Goal: Task Accomplishment & Management: Use online tool/utility

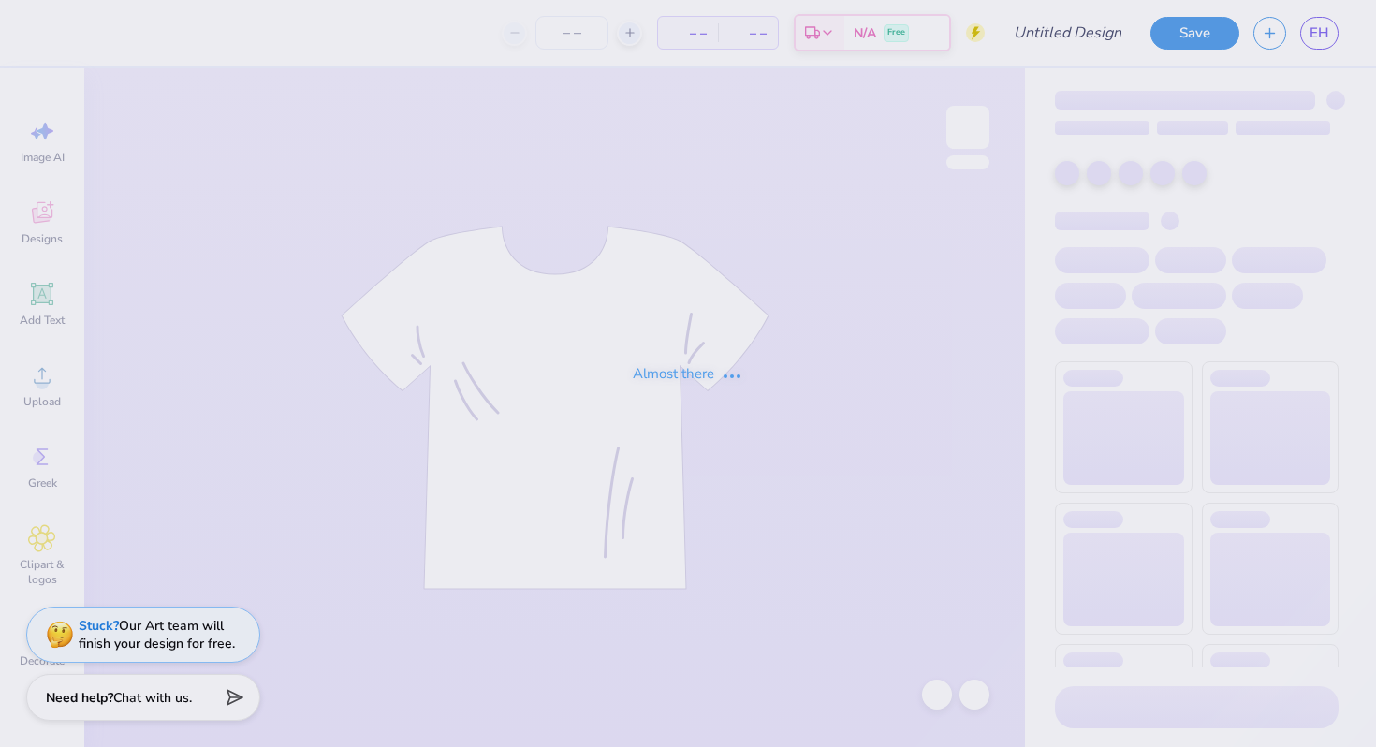
type input "parentswknd"
type input "12"
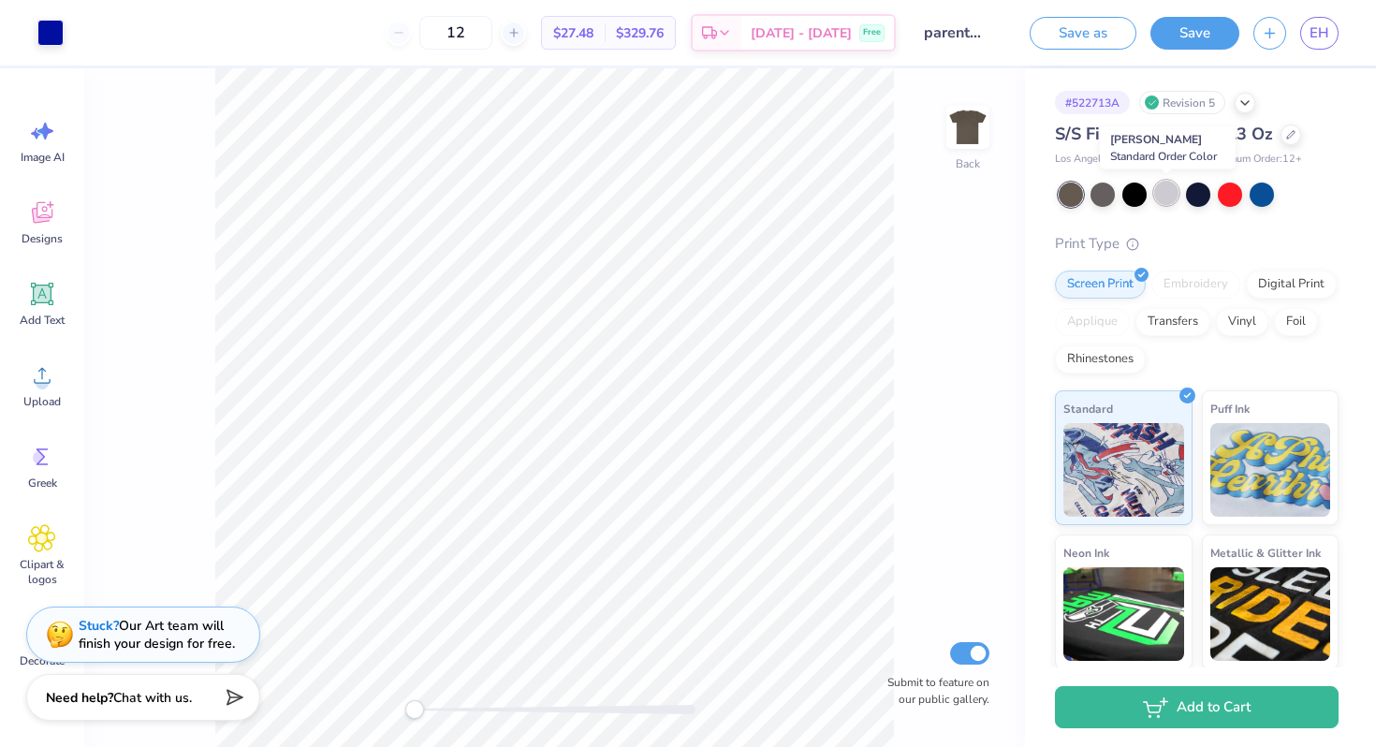
click at [1170, 191] on div at bounding box center [1166, 193] width 24 height 24
click at [1262, 195] on div at bounding box center [1262, 193] width 24 height 24
click at [1237, 201] on div at bounding box center [1230, 193] width 24 height 24
click at [1289, 128] on icon at bounding box center [1290, 132] width 9 height 9
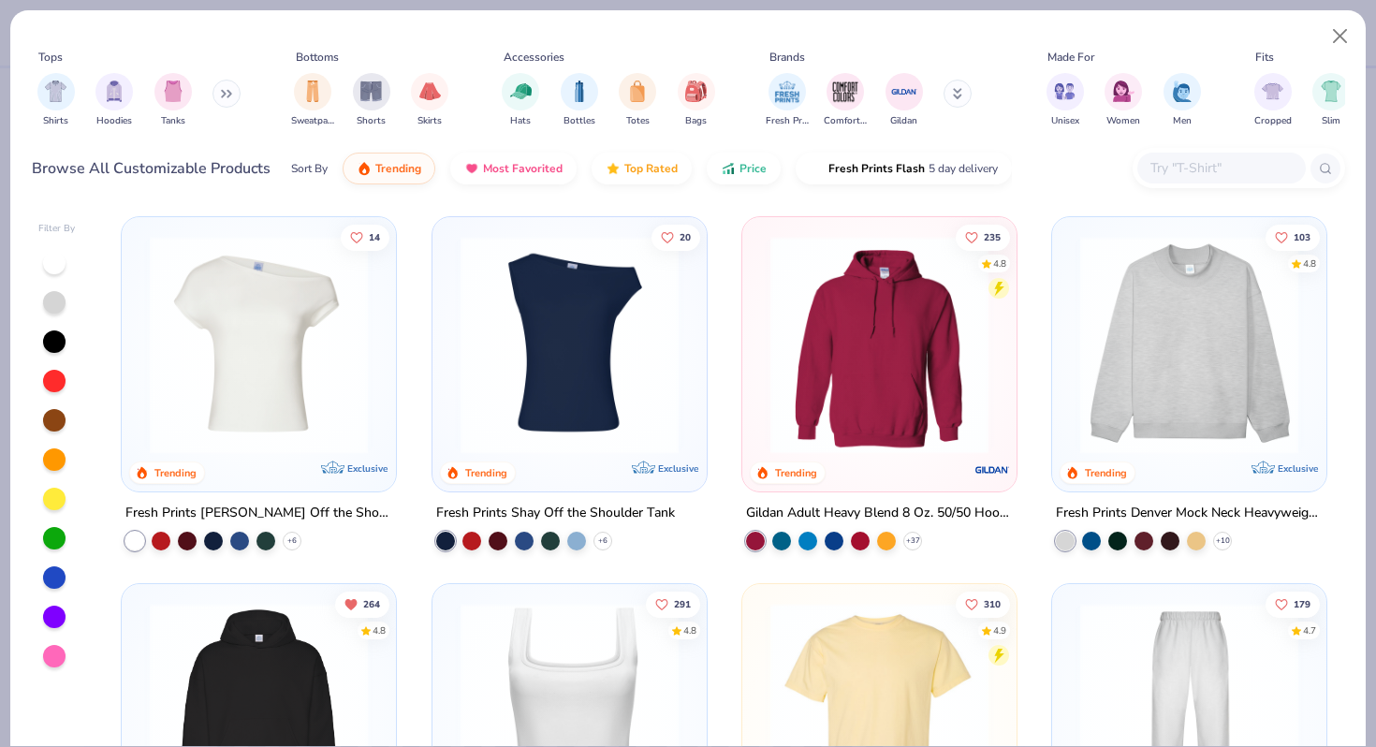
click at [953, 104] on button at bounding box center [958, 94] width 28 height 28
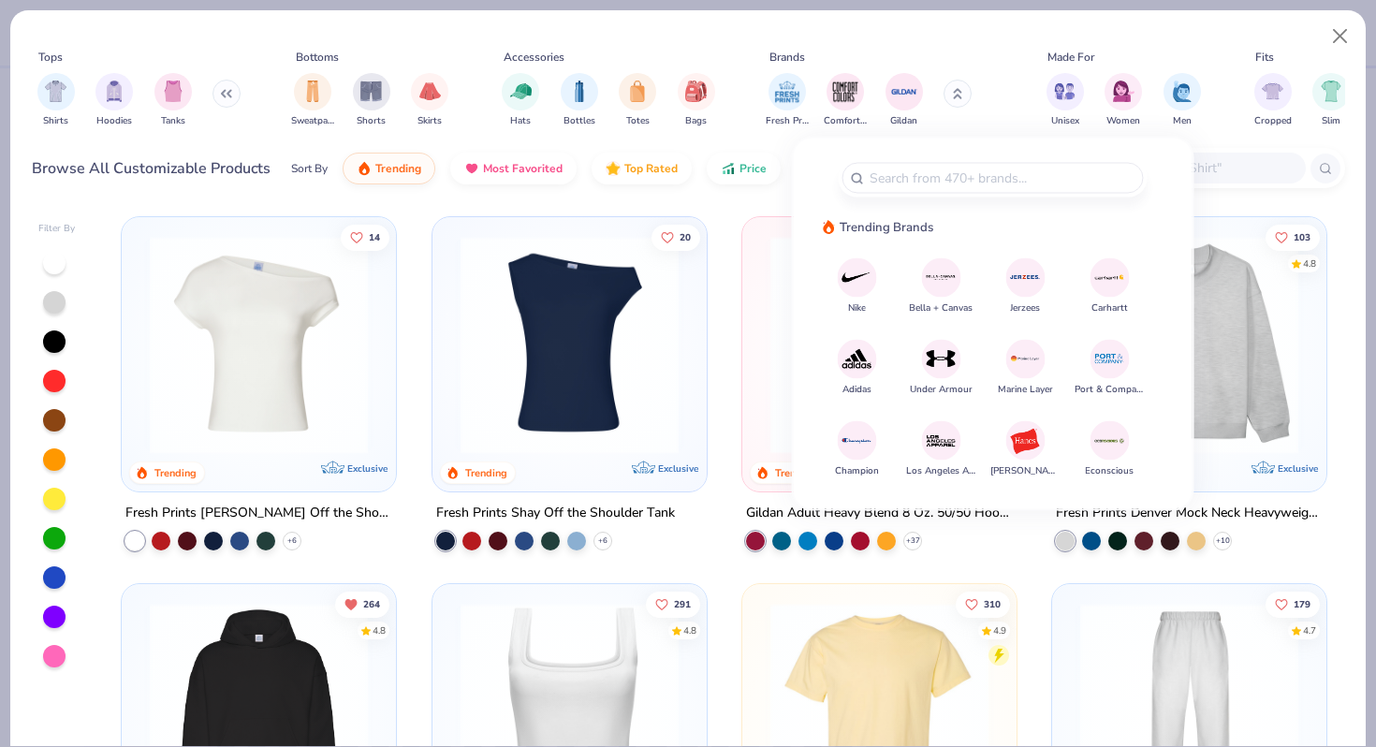
click at [934, 427] on img at bounding box center [941, 440] width 33 height 33
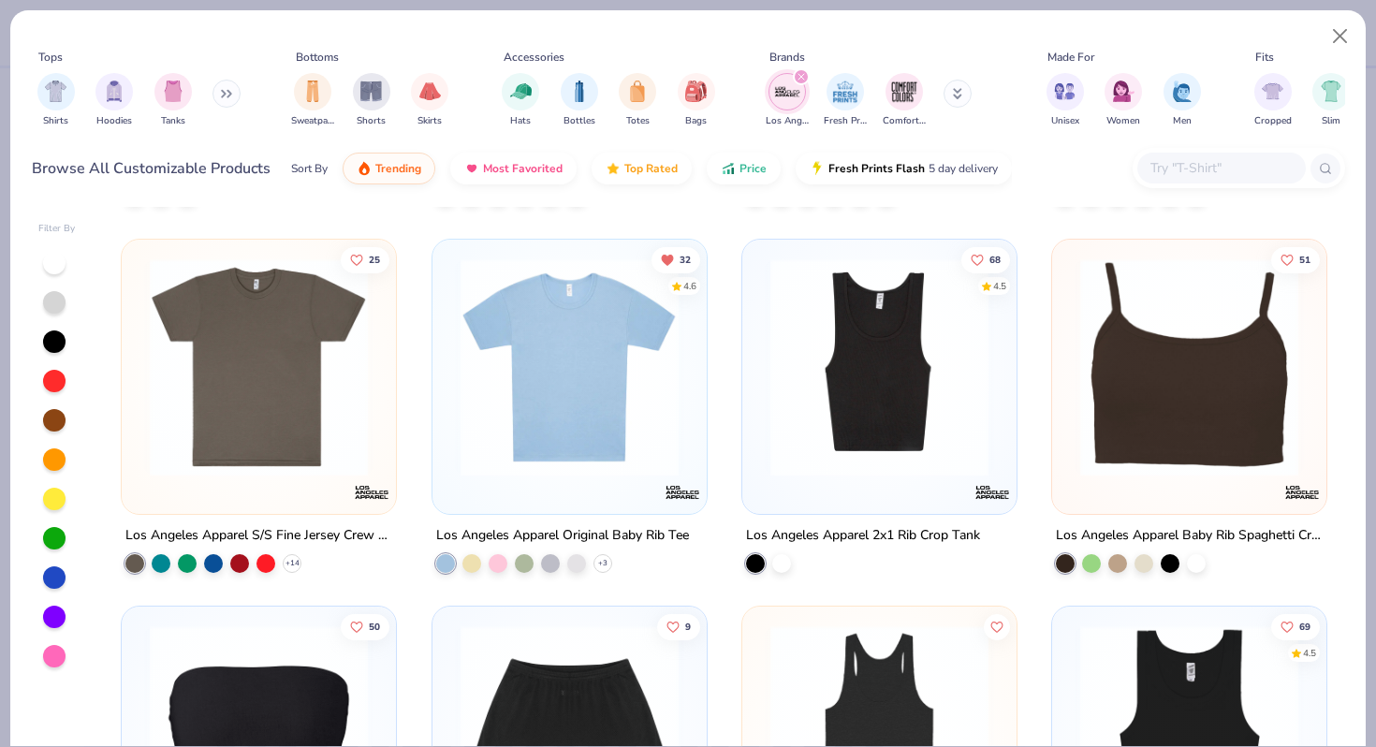
scroll to position [720, 0]
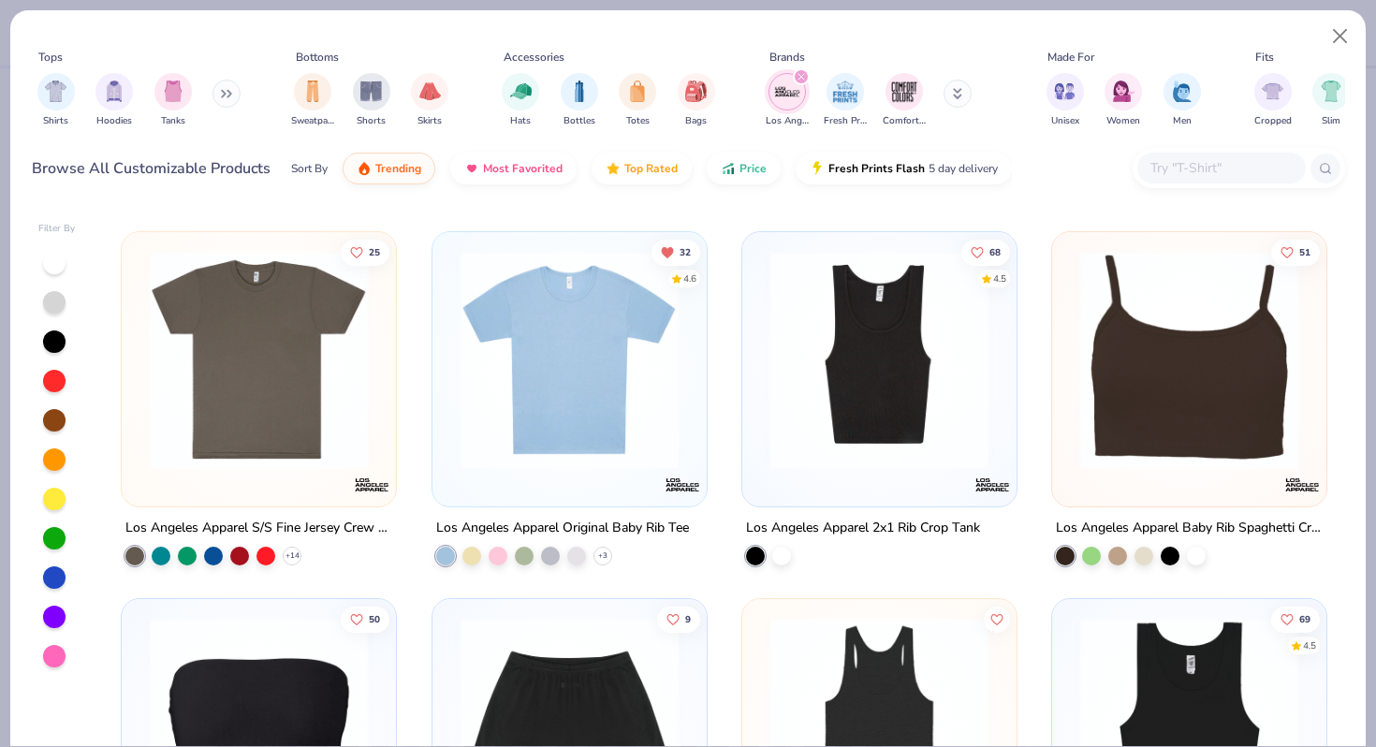
click at [298, 404] on img at bounding box center [258, 359] width 237 height 218
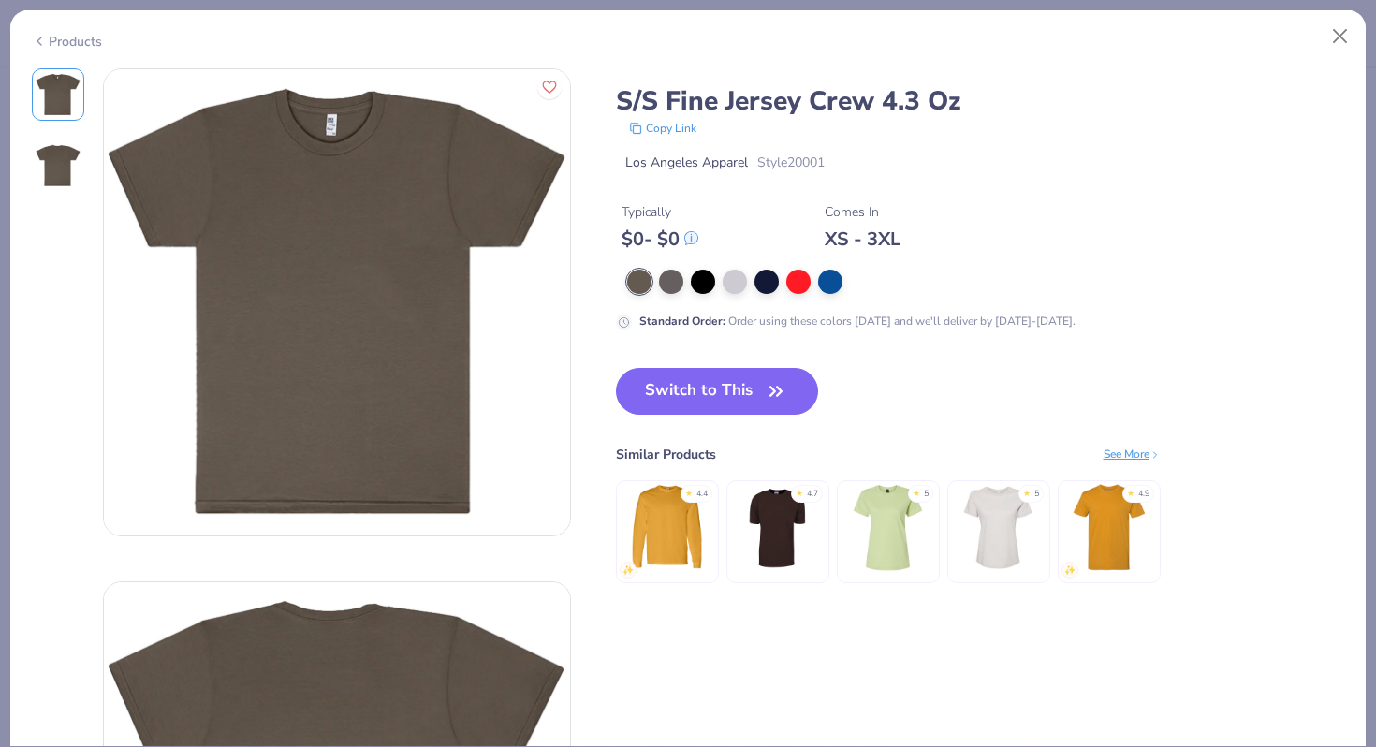
click at [82, 37] on div "Products" at bounding box center [67, 42] width 70 height 20
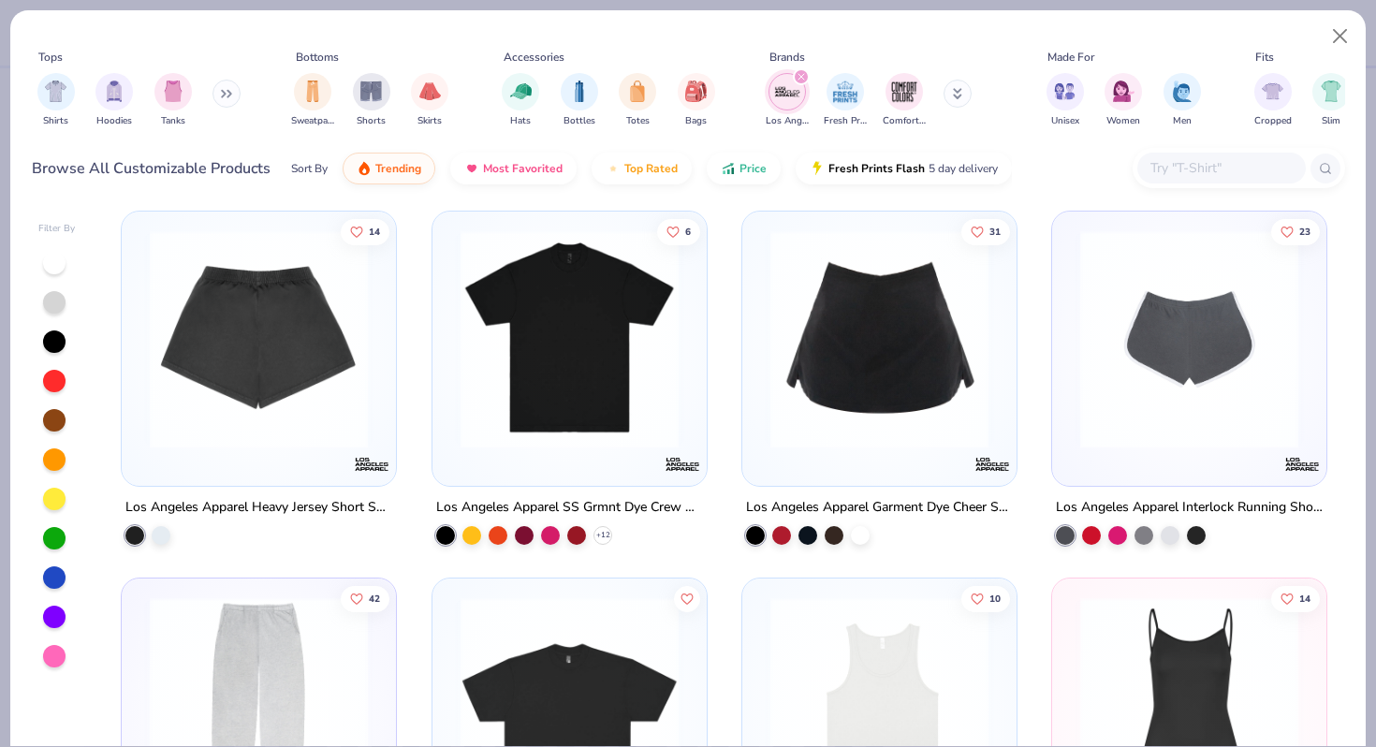
scroll to position [1483, 0]
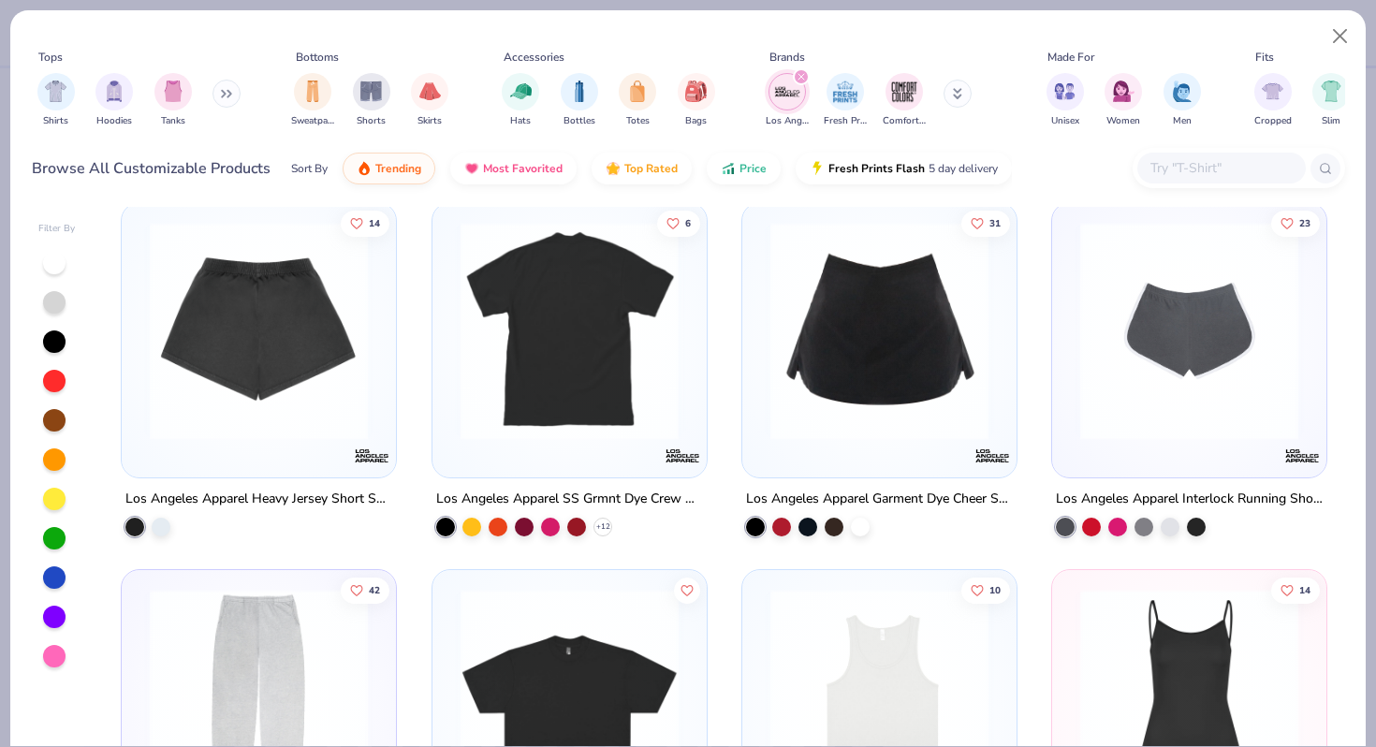
click at [582, 428] on img at bounding box center [568, 331] width 237 height 218
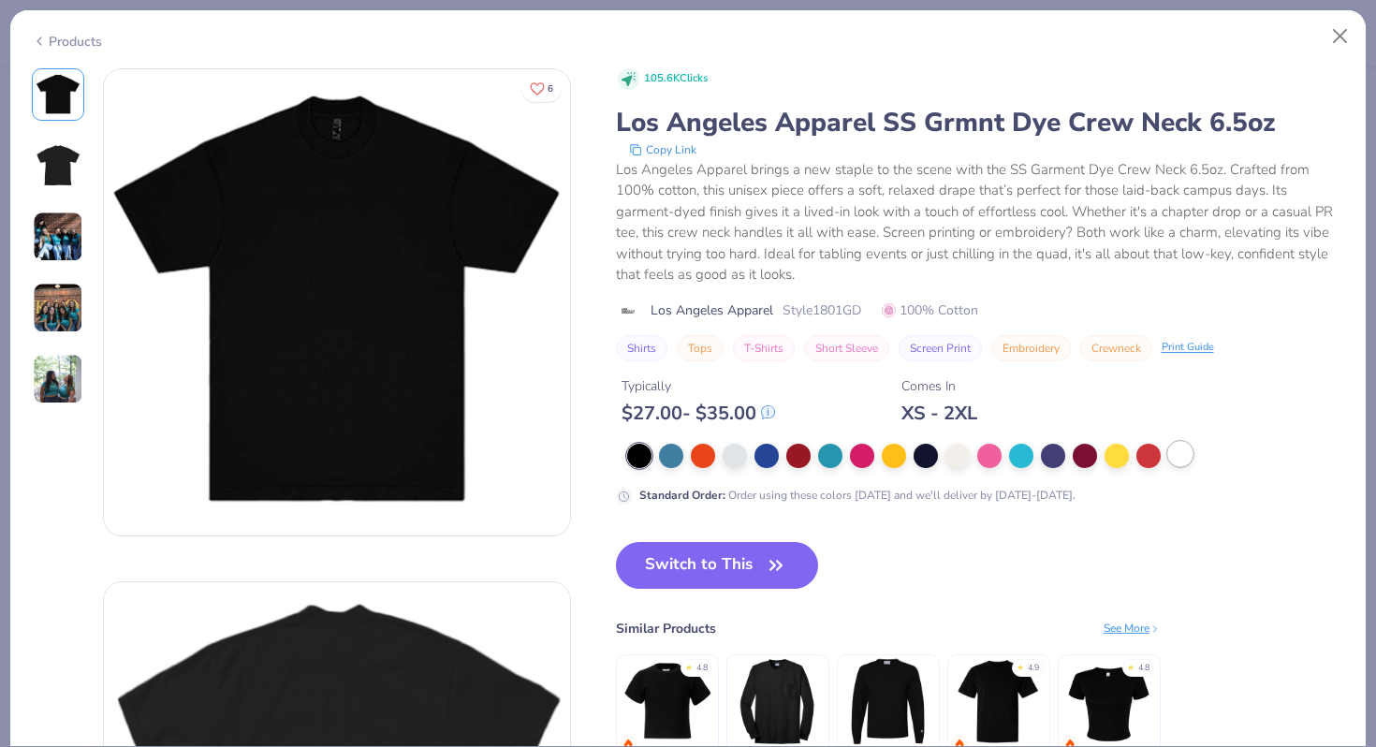
click at [1187, 454] on div at bounding box center [1180, 454] width 24 height 24
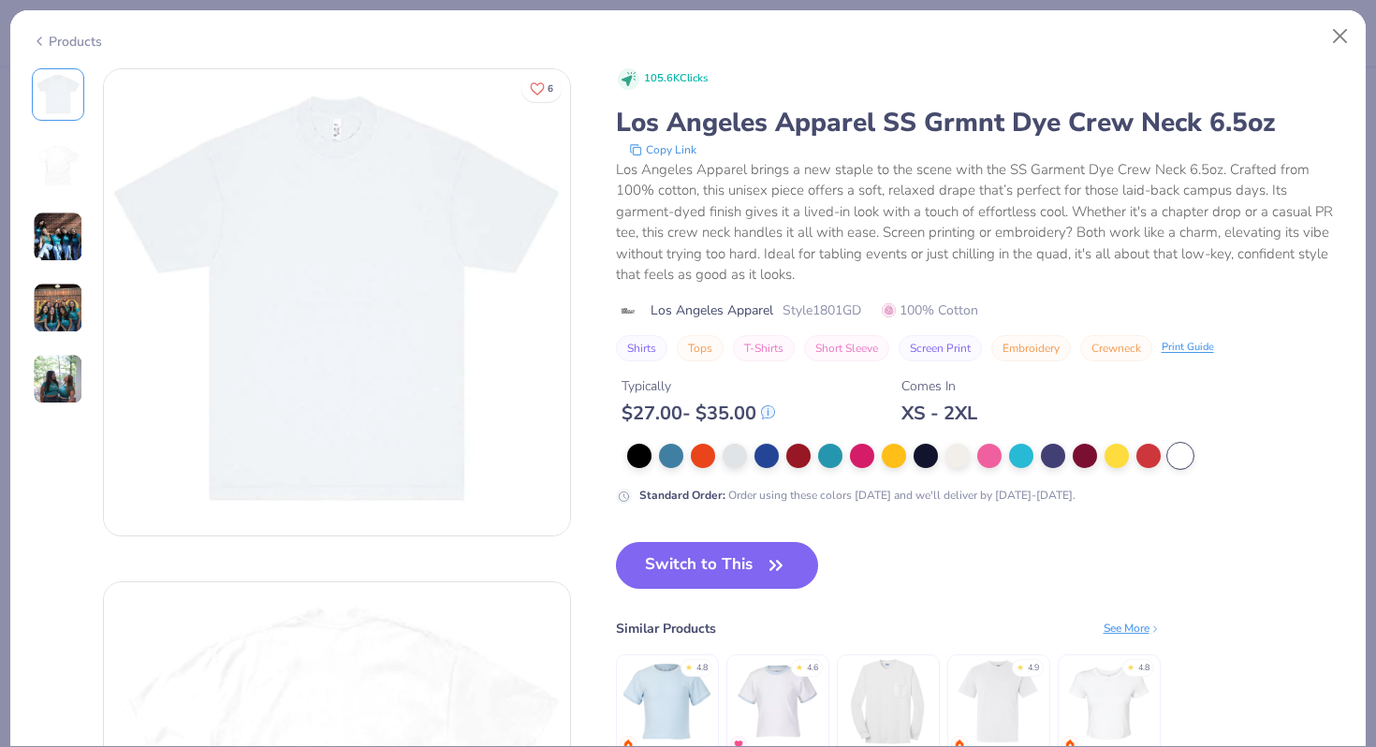
click at [57, 258] on img at bounding box center [58, 237] width 51 height 51
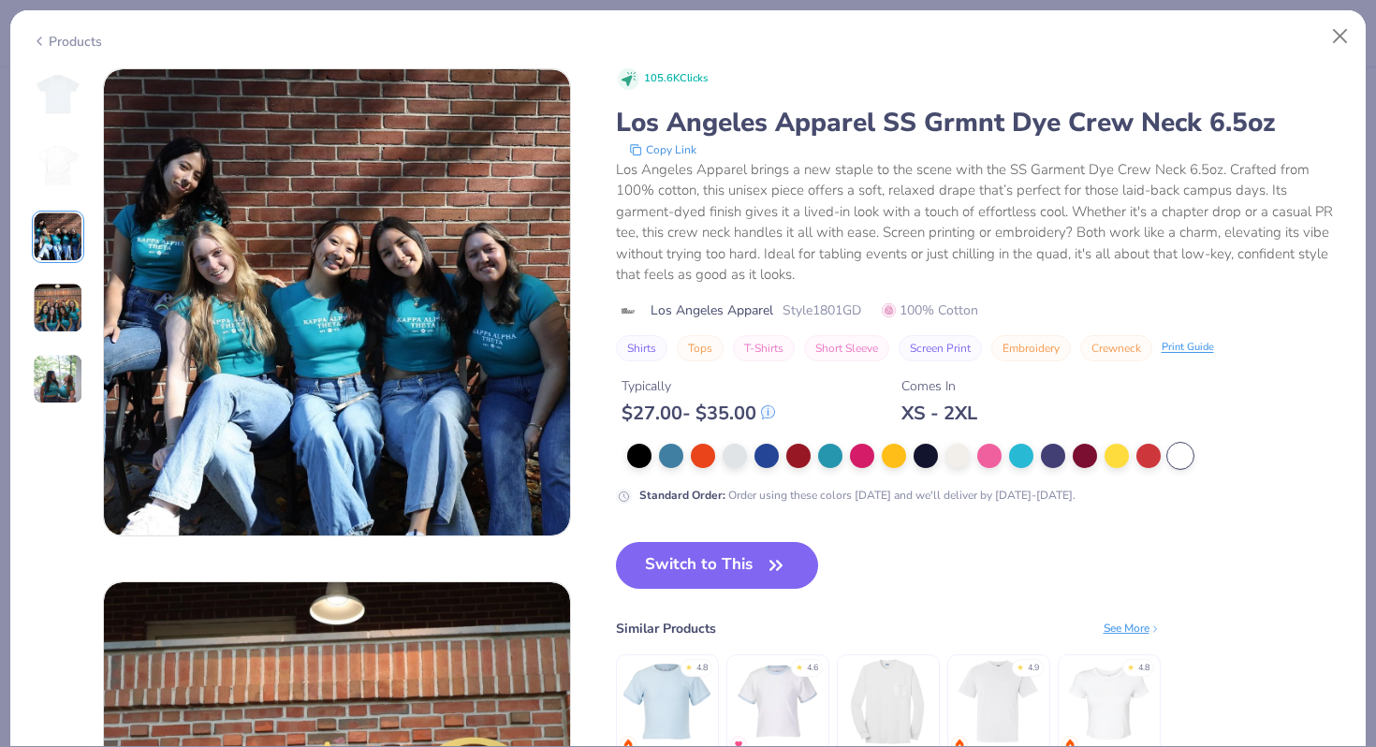
click at [72, 315] on img at bounding box center [58, 308] width 51 height 51
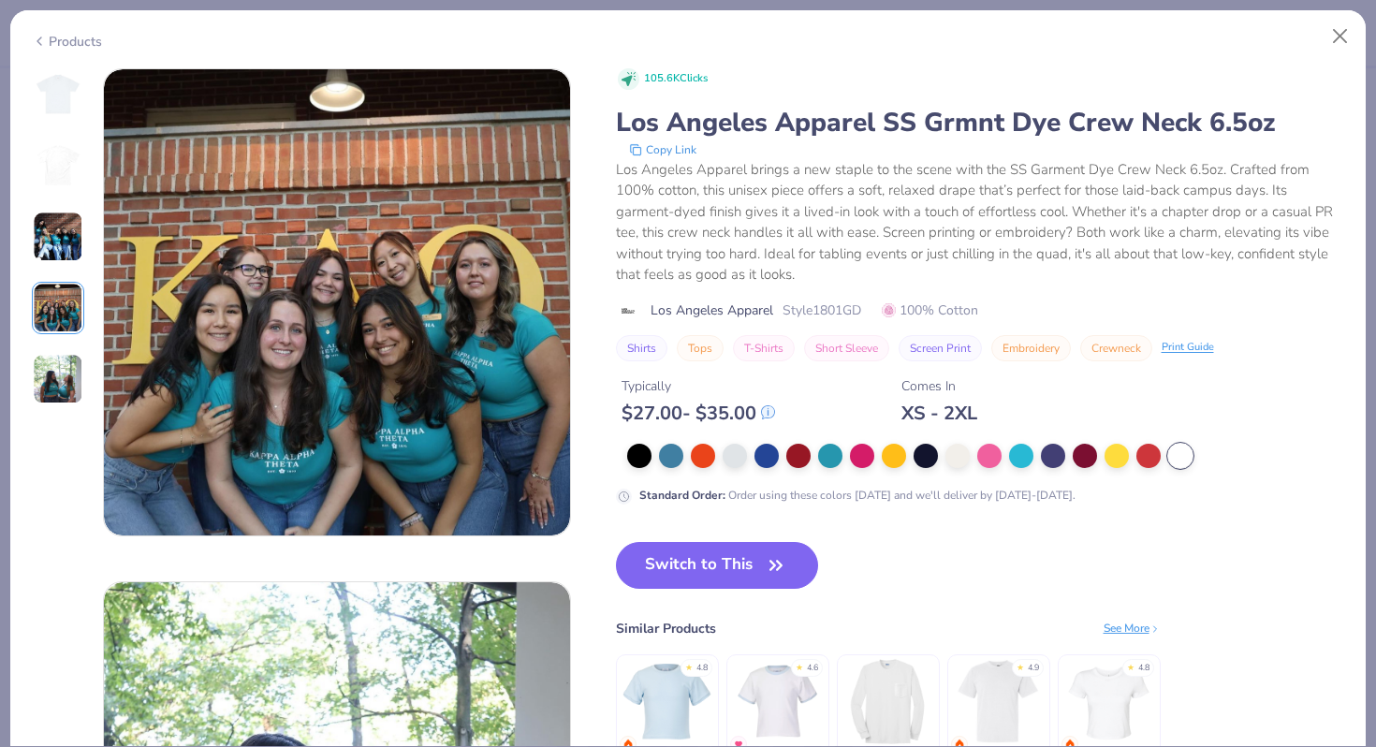
click at [60, 371] on img at bounding box center [58, 379] width 51 height 51
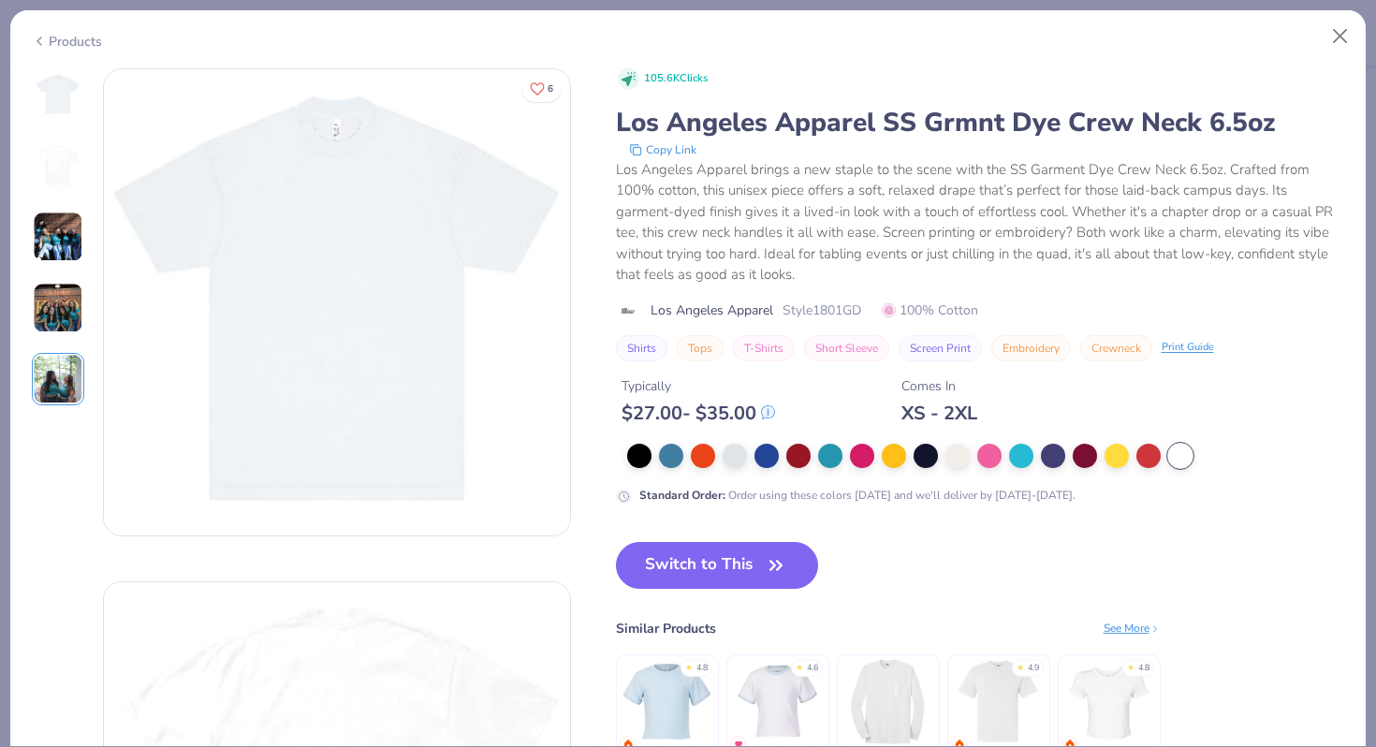
click at [57, 35] on div "Products" at bounding box center [67, 42] width 70 height 20
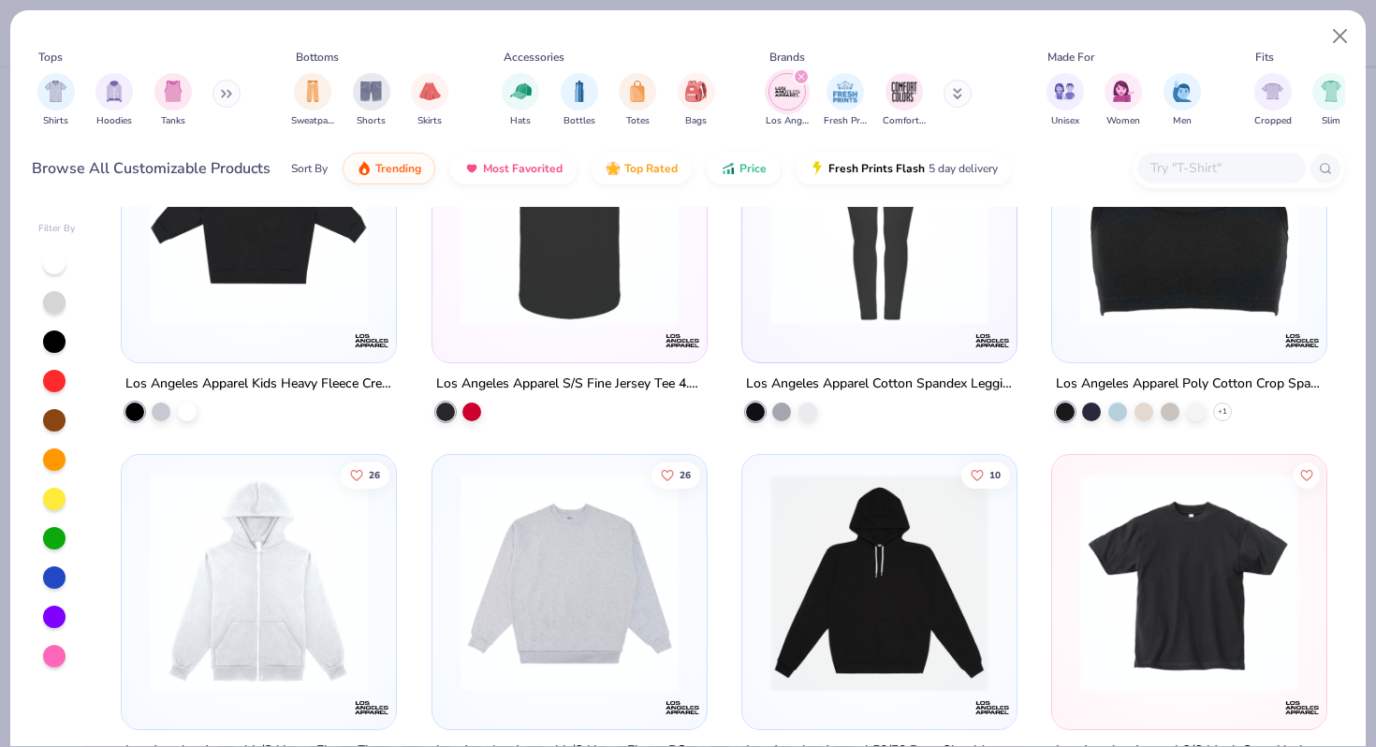
scroll to position [3334, 0]
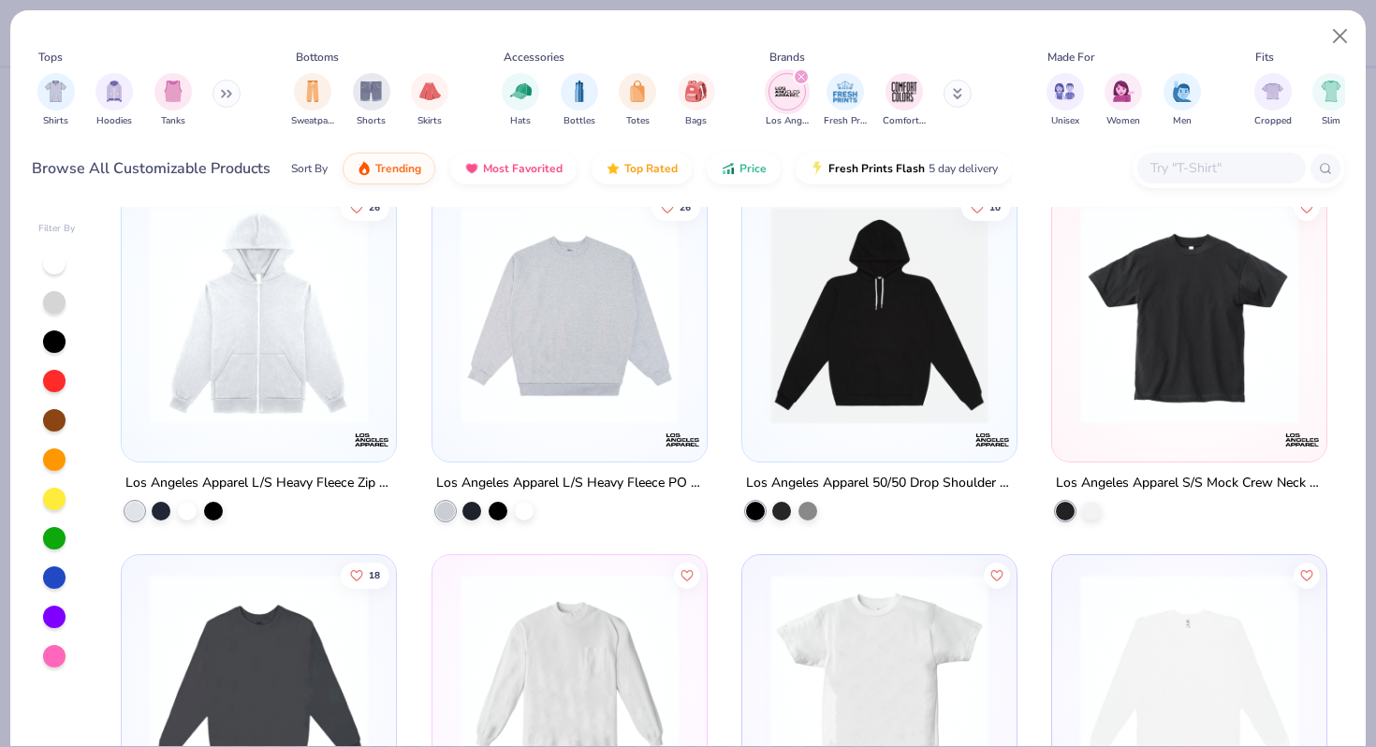
click at [569, 335] on img at bounding box center [569, 315] width 237 height 218
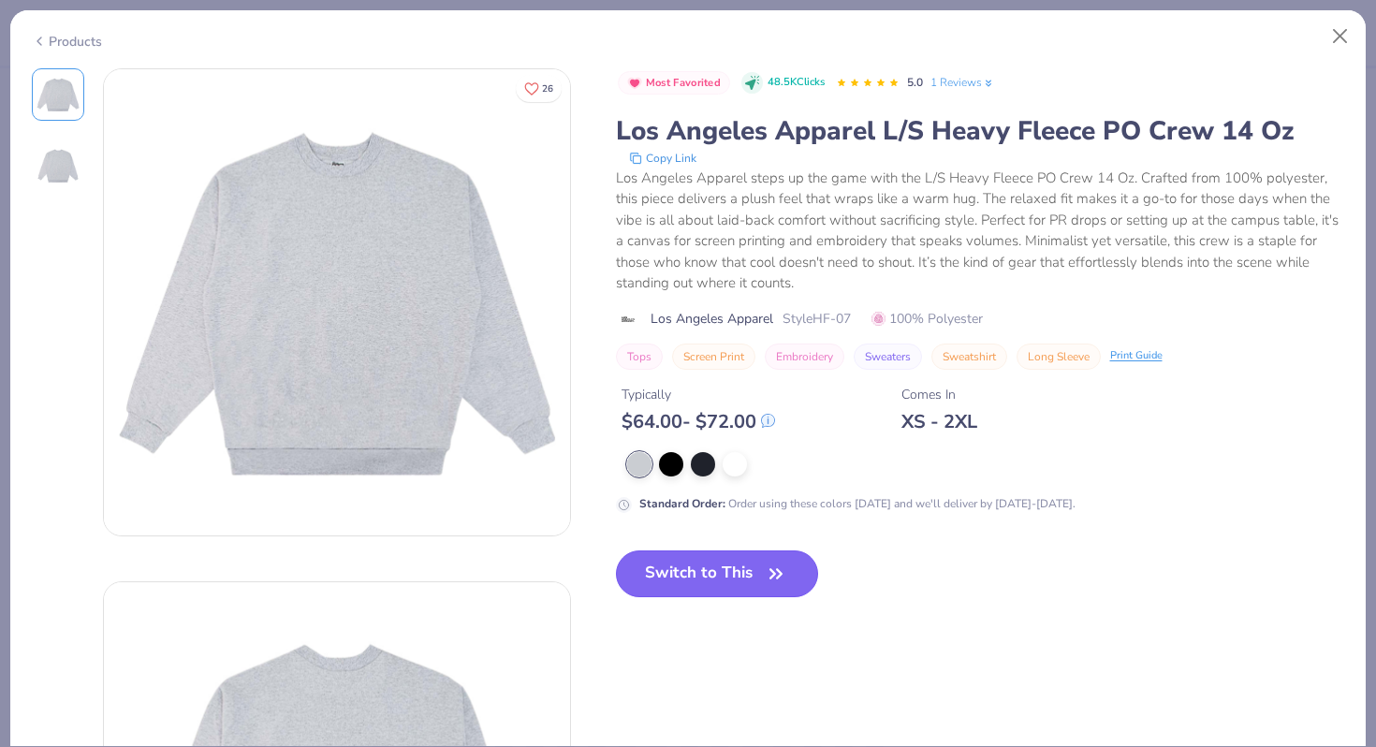
click at [715, 571] on button "Switch to This" at bounding box center [717, 573] width 203 height 47
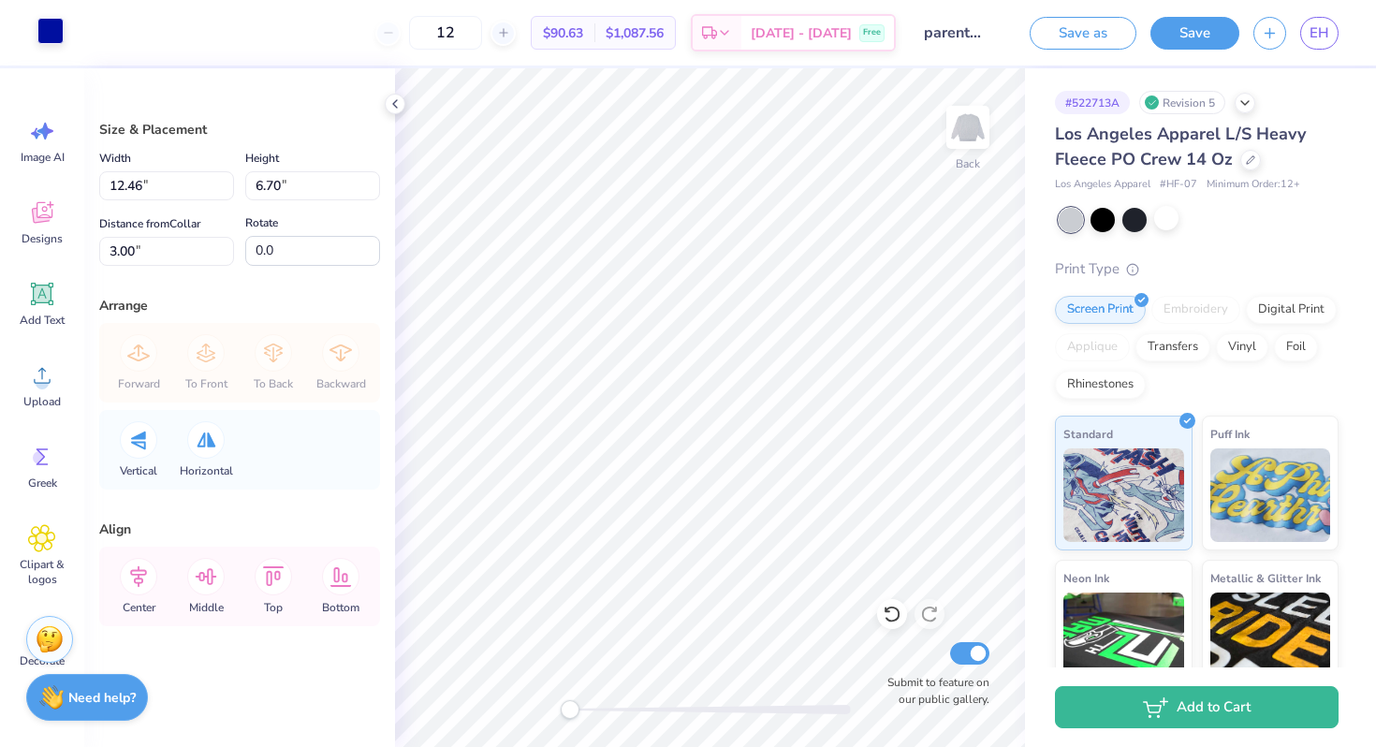
click at [52, 27] on div at bounding box center [50, 31] width 26 height 26
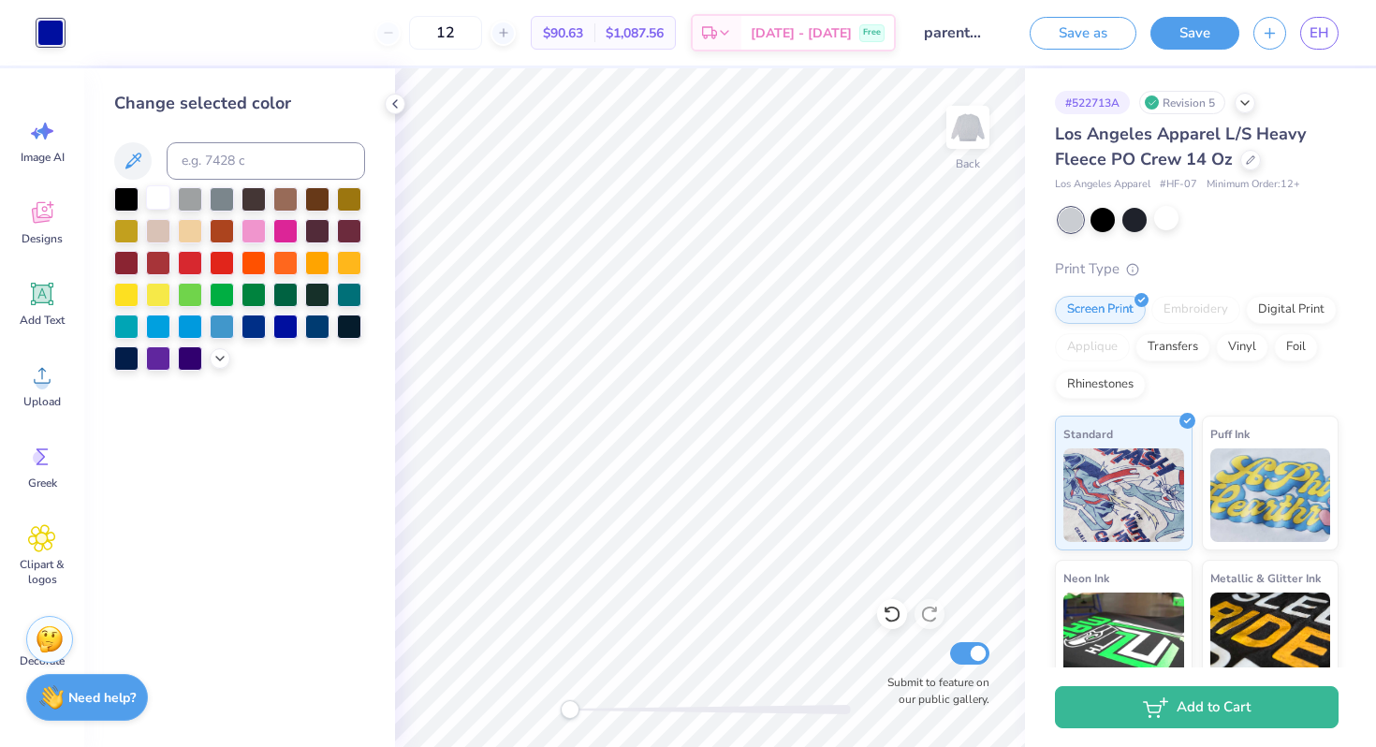
click at [165, 199] on div at bounding box center [158, 197] width 24 height 24
click at [184, 233] on div at bounding box center [190, 229] width 24 height 24
click at [156, 288] on div at bounding box center [158, 293] width 24 height 24
click at [195, 198] on div at bounding box center [190, 197] width 24 height 24
click at [327, 203] on div at bounding box center [317, 197] width 24 height 24
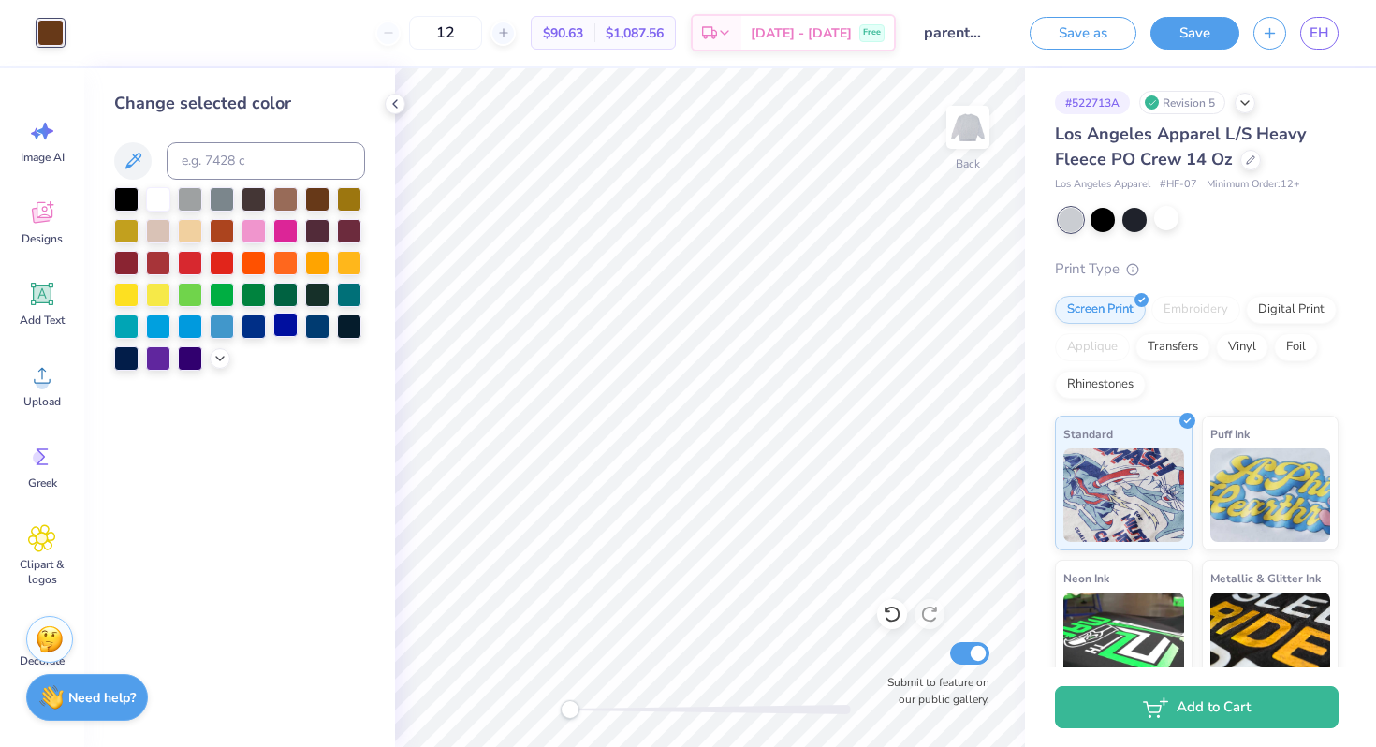
click at [287, 329] on div at bounding box center [285, 325] width 24 height 24
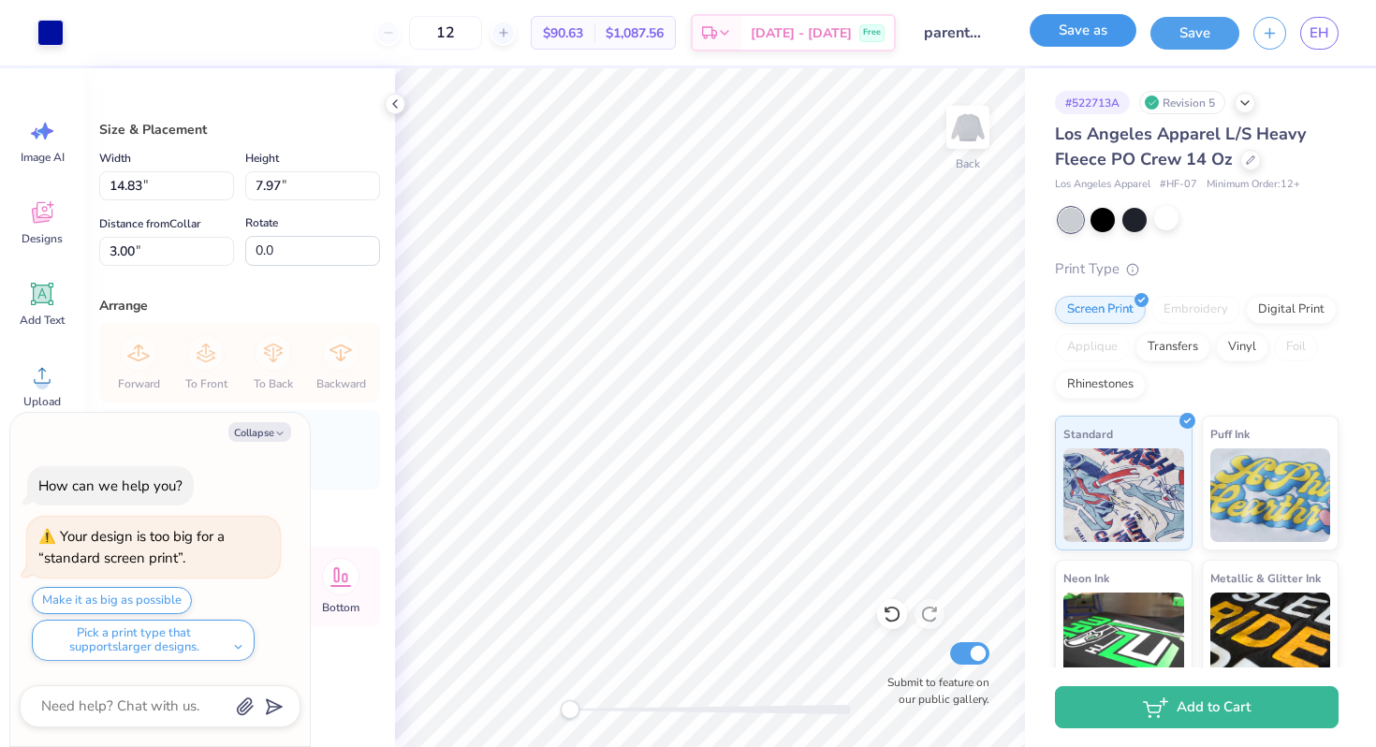
click at [1079, 33] on button "Save as" at bounding box center [1083, 30] width 107 height 33
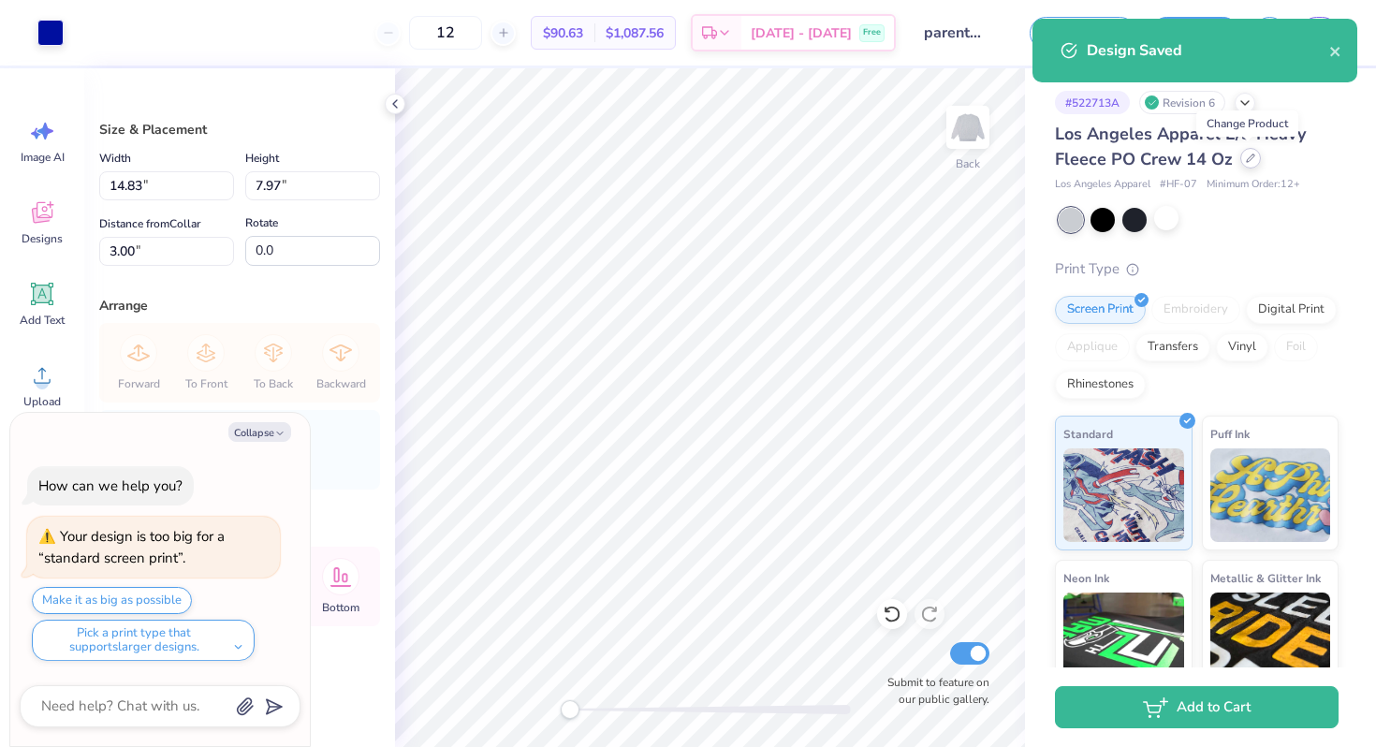
click at [1242, 159] on div at bounding box center [1250, 158] width 21 height 21
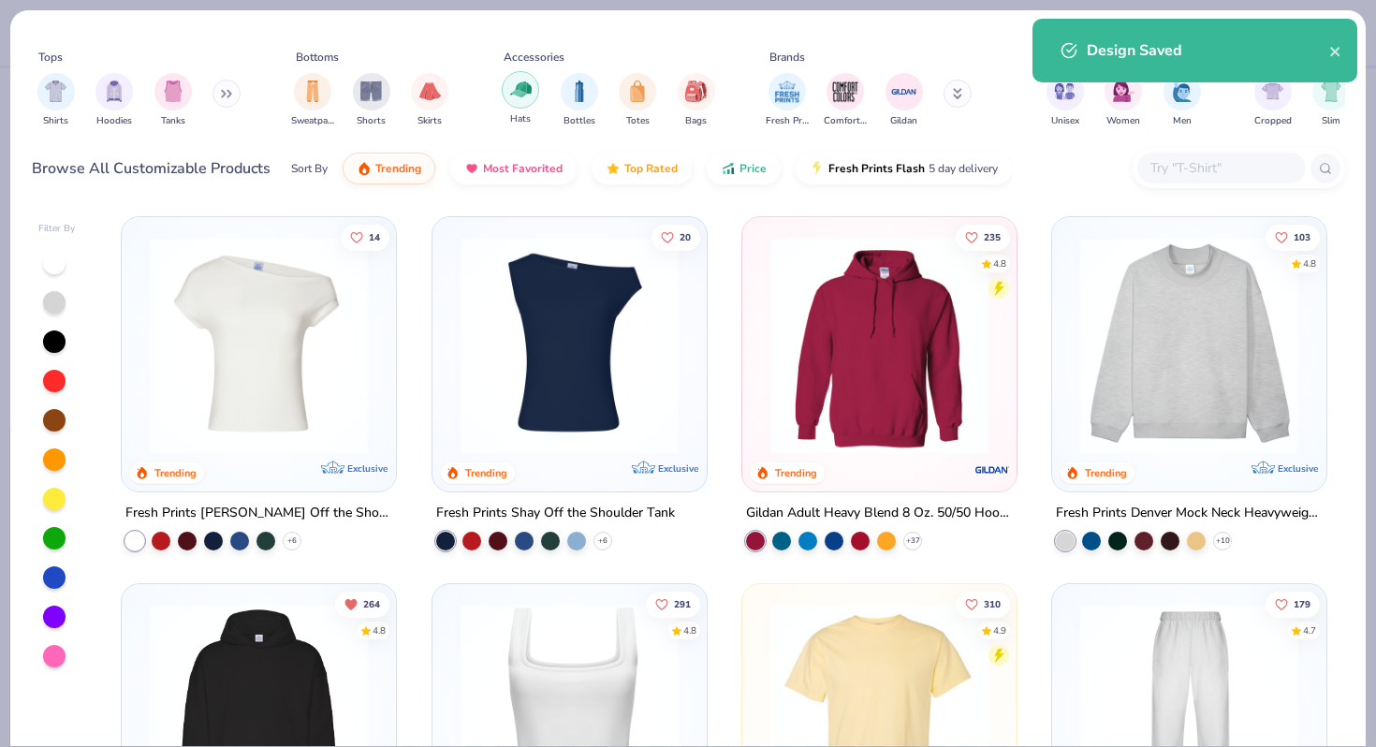
click at [516, 100] on div "filter for Hats" at bounding box center [520, 89] width 37 height 37
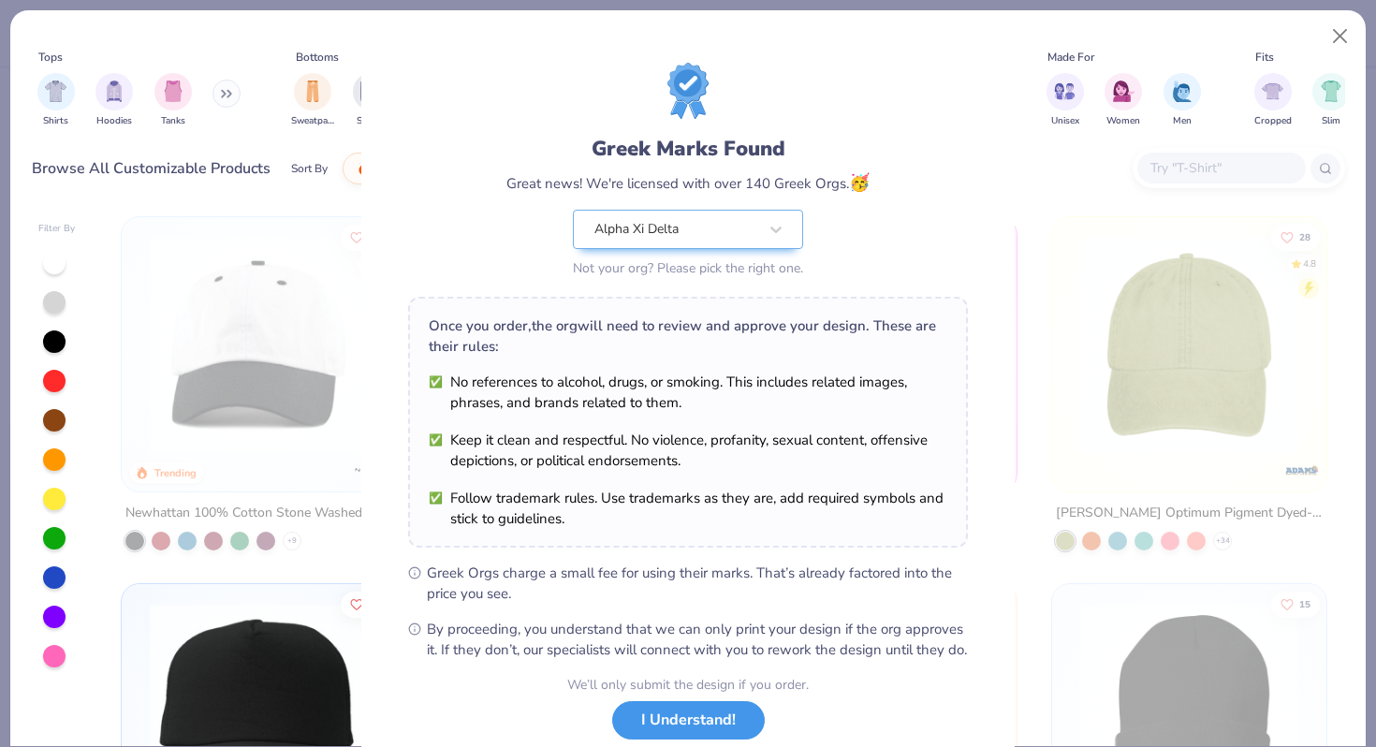
click at [716, 739] on button "I Understand!" at bounding box center [688, 720] width 153 height 38
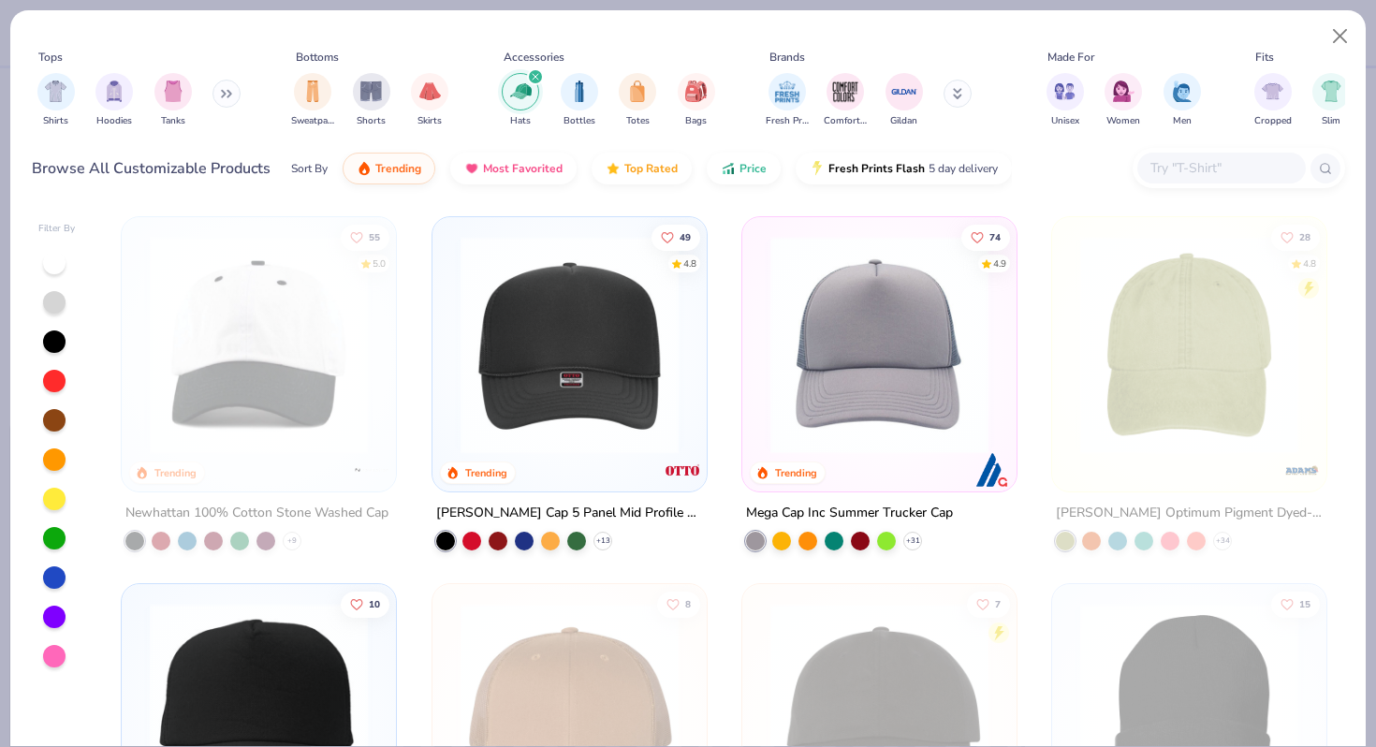
click at [579, 385] on img at bounding box center [569, 345] width 237 height 218
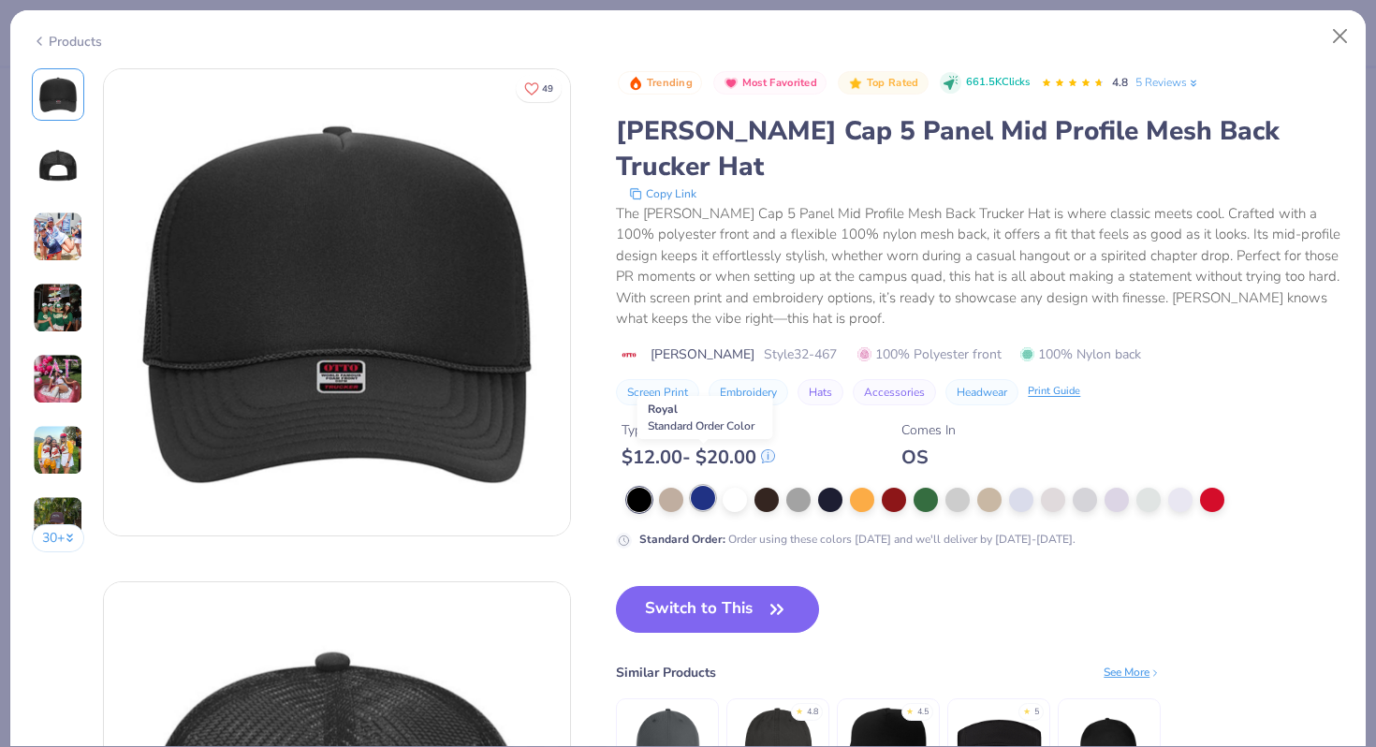
click at [705, 486] on div at bounding box center [703, 498] width 24 height 24
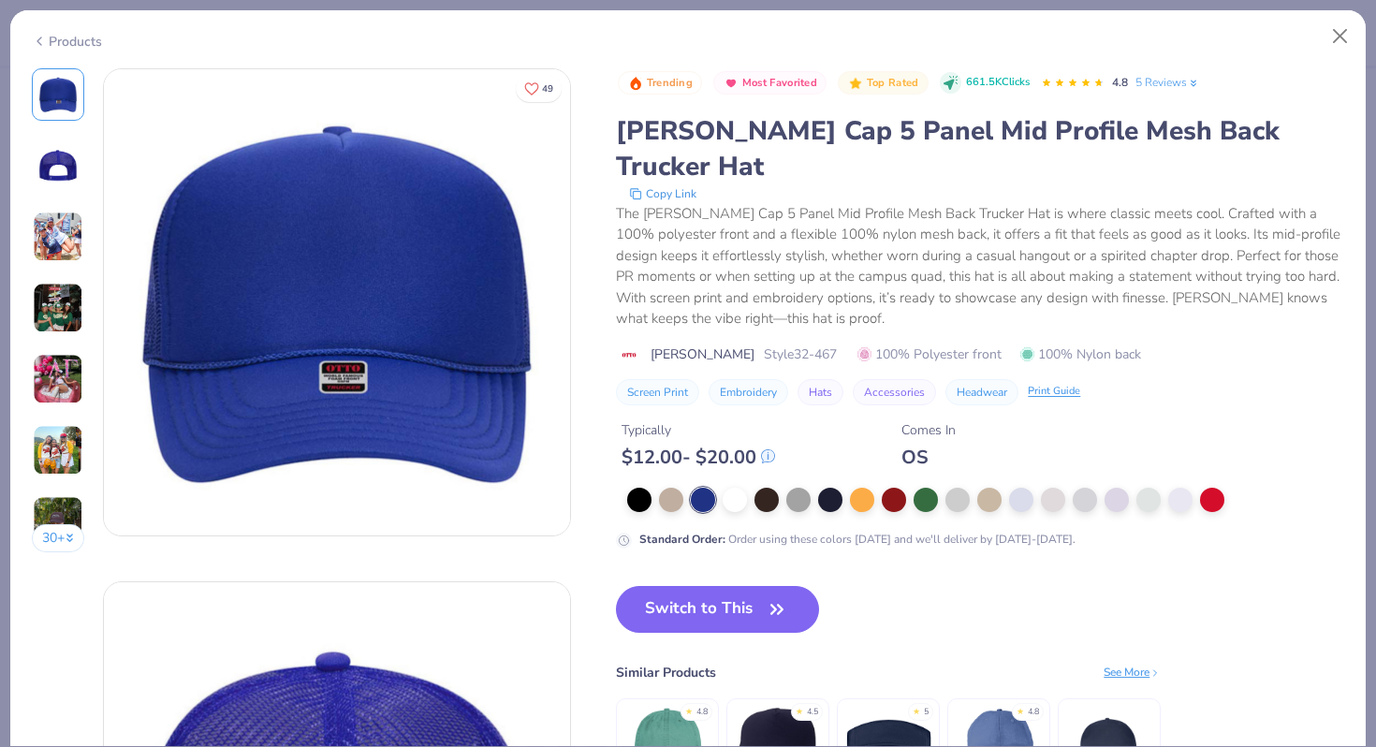
click at [47, 237] on img at bounding box center [58, 237] width 51 height 51
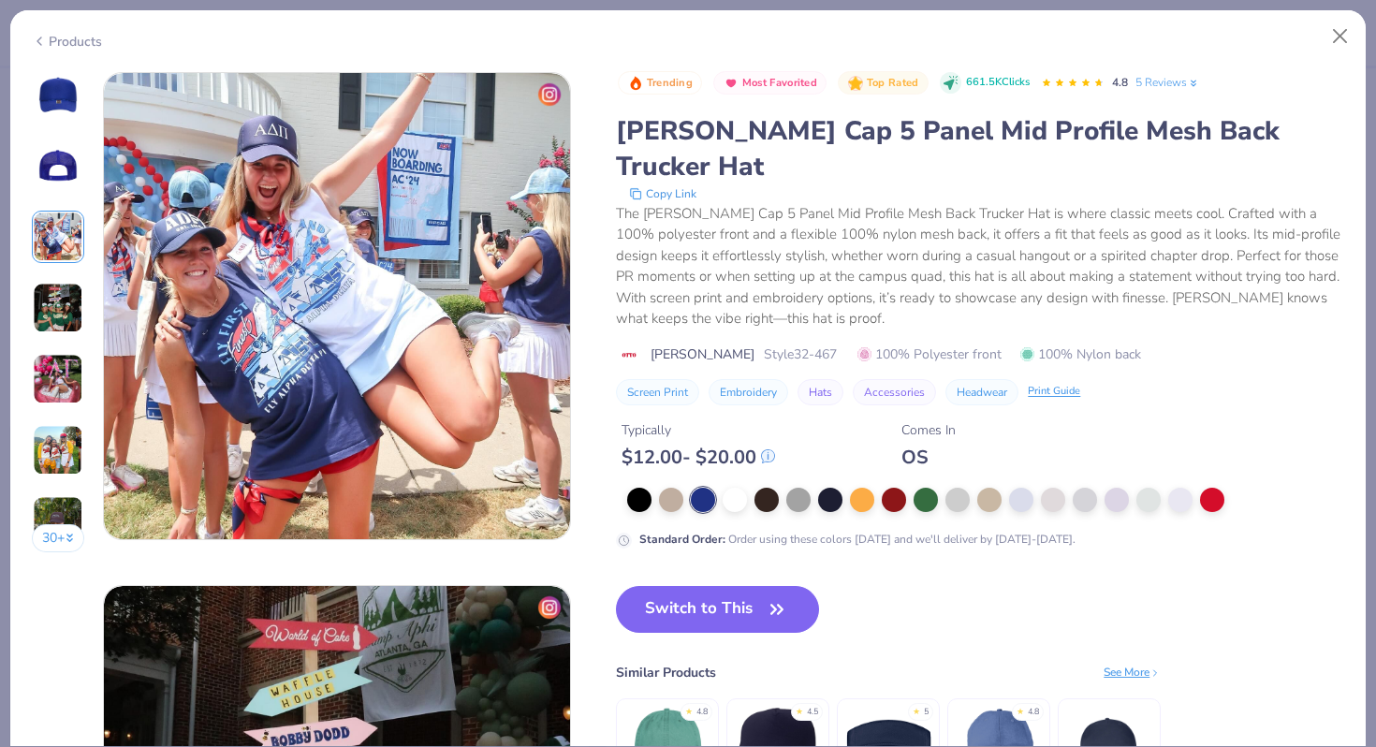
scroll to position [1026, 0]
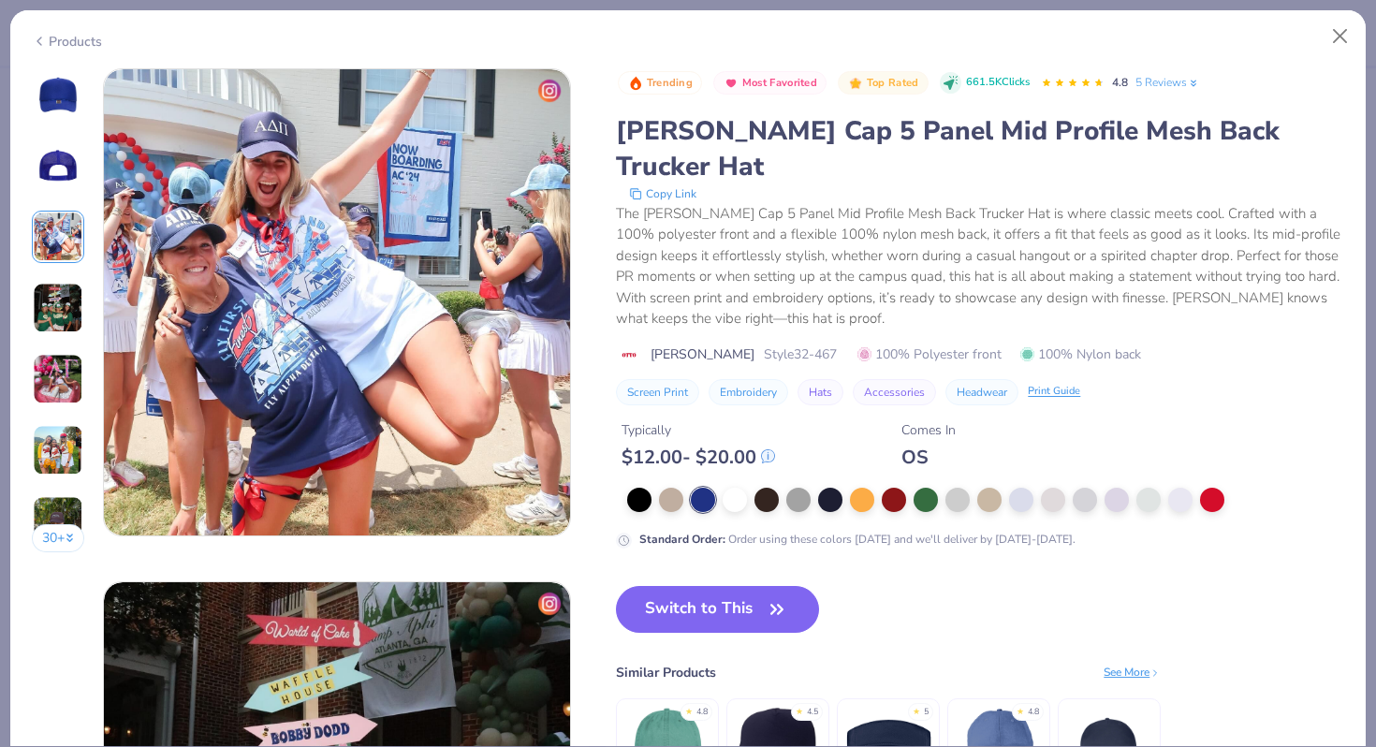
click at [64, 89] on img at bounding box center [58, 94] width 45 height 45
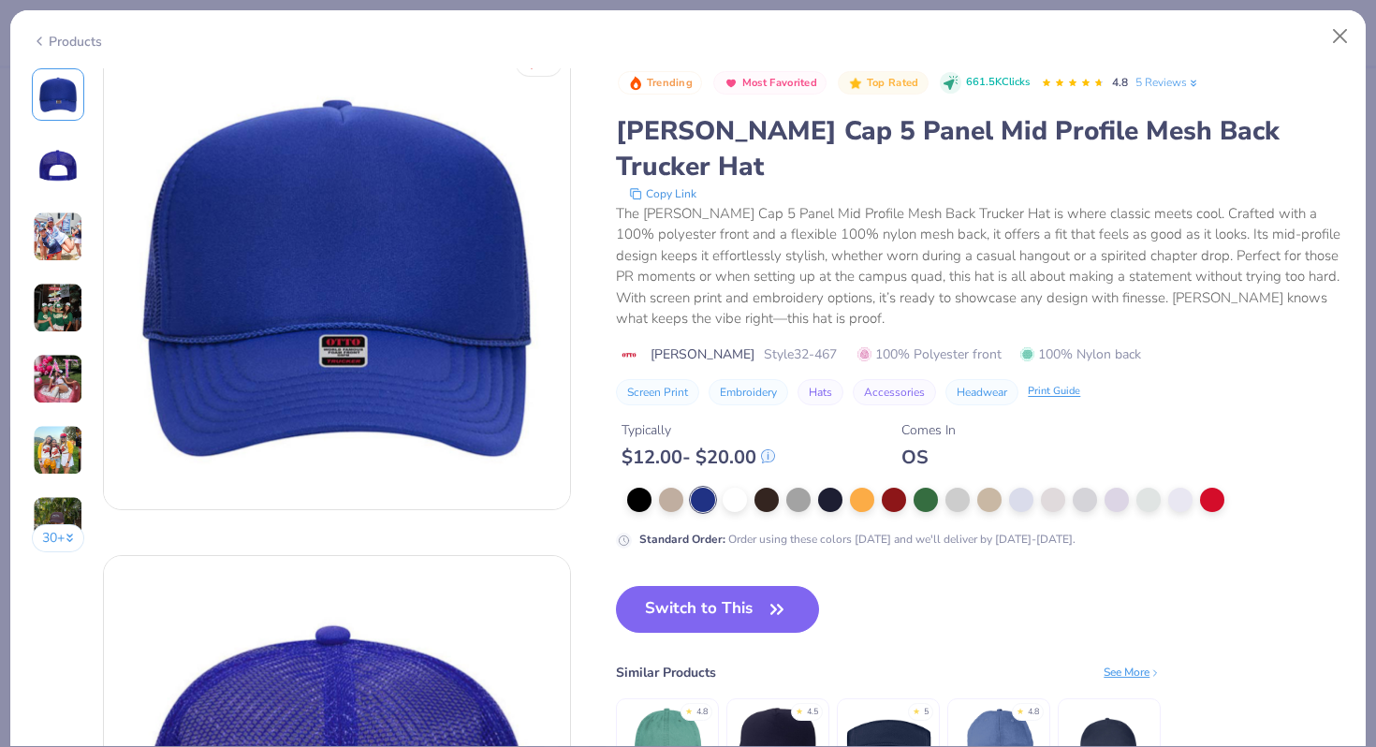
scroll to position [0, 0]
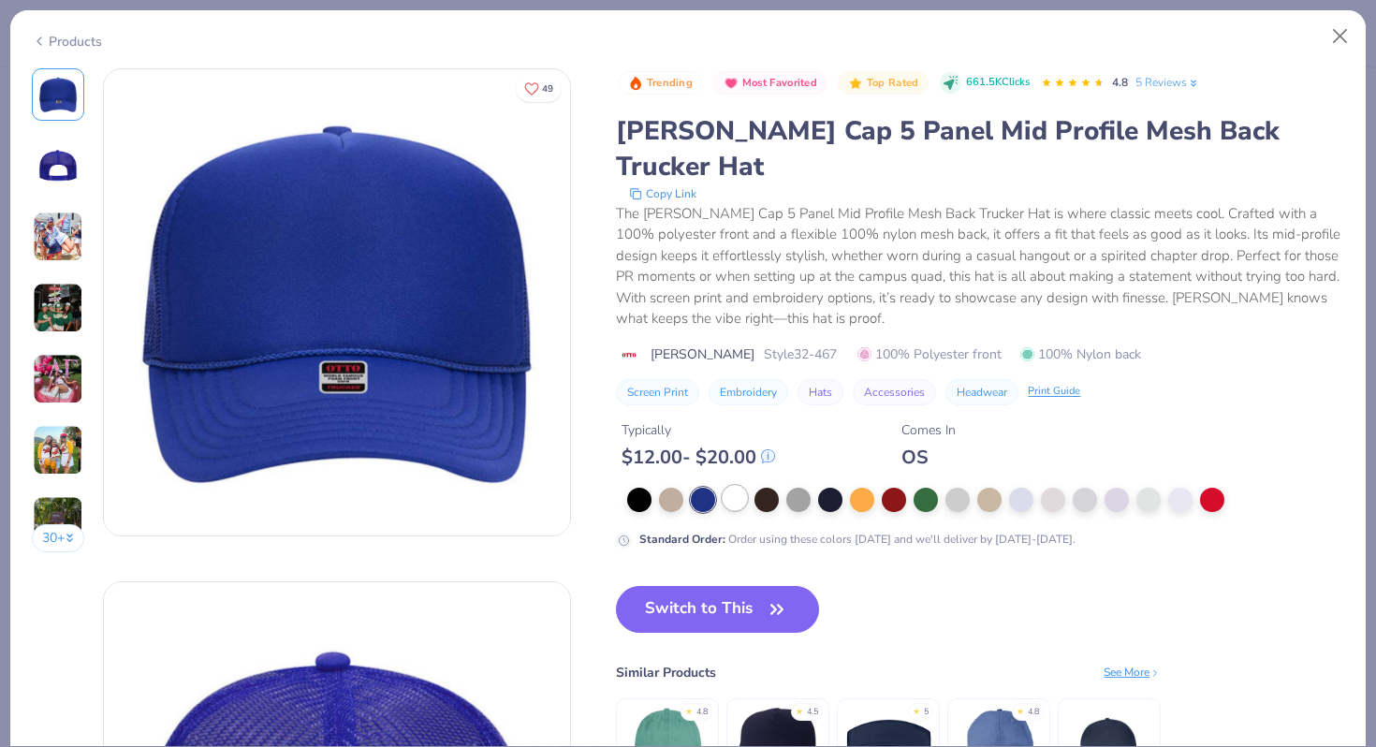
click at [739, 486] on div at bounding box center [735, 498] width 24 height 24
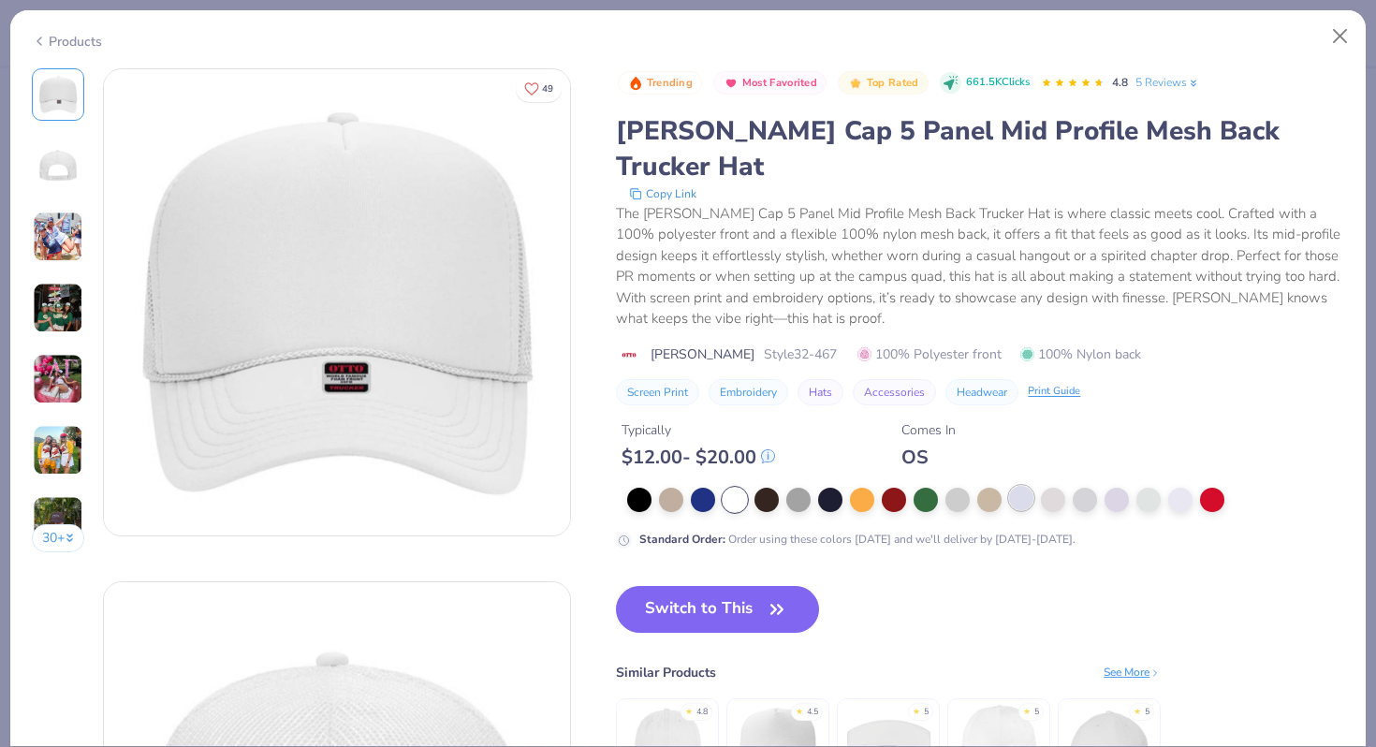
click at [1019, 486] on div at bounding box center [1021, 498] width 24 height 24
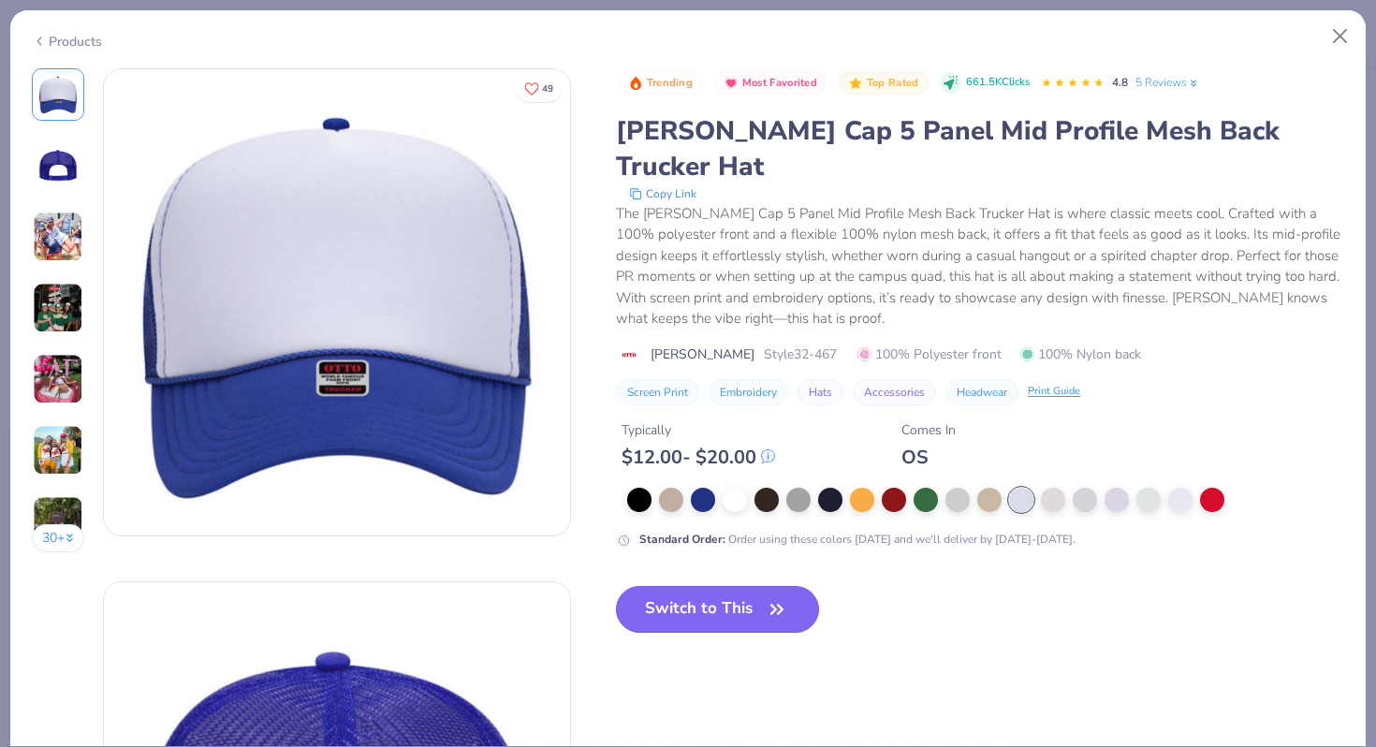
click at [756, 586] on button "Switch to This" at bounding box center [717, 609] width 203 height 47
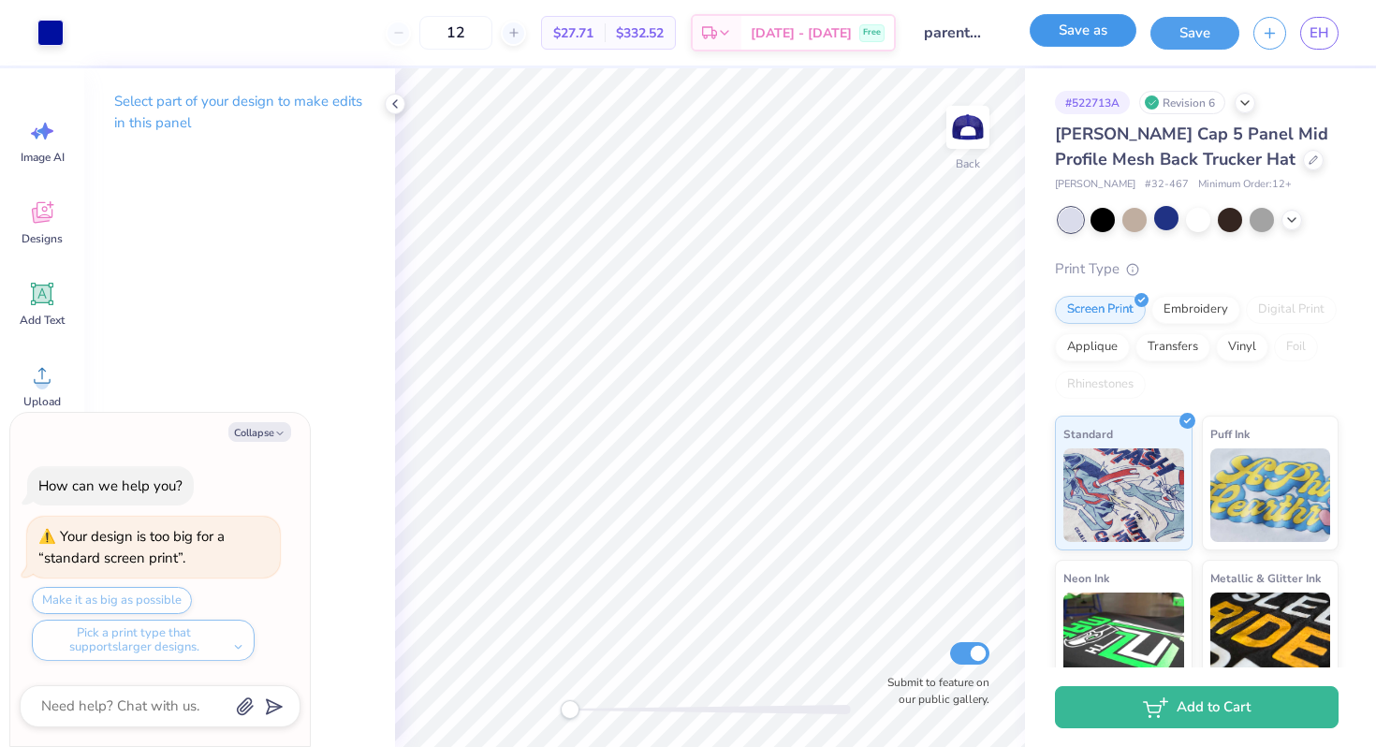
click at [1116, 35] on button "Save as" at bounding box center [1083, 30] width 107 height 33
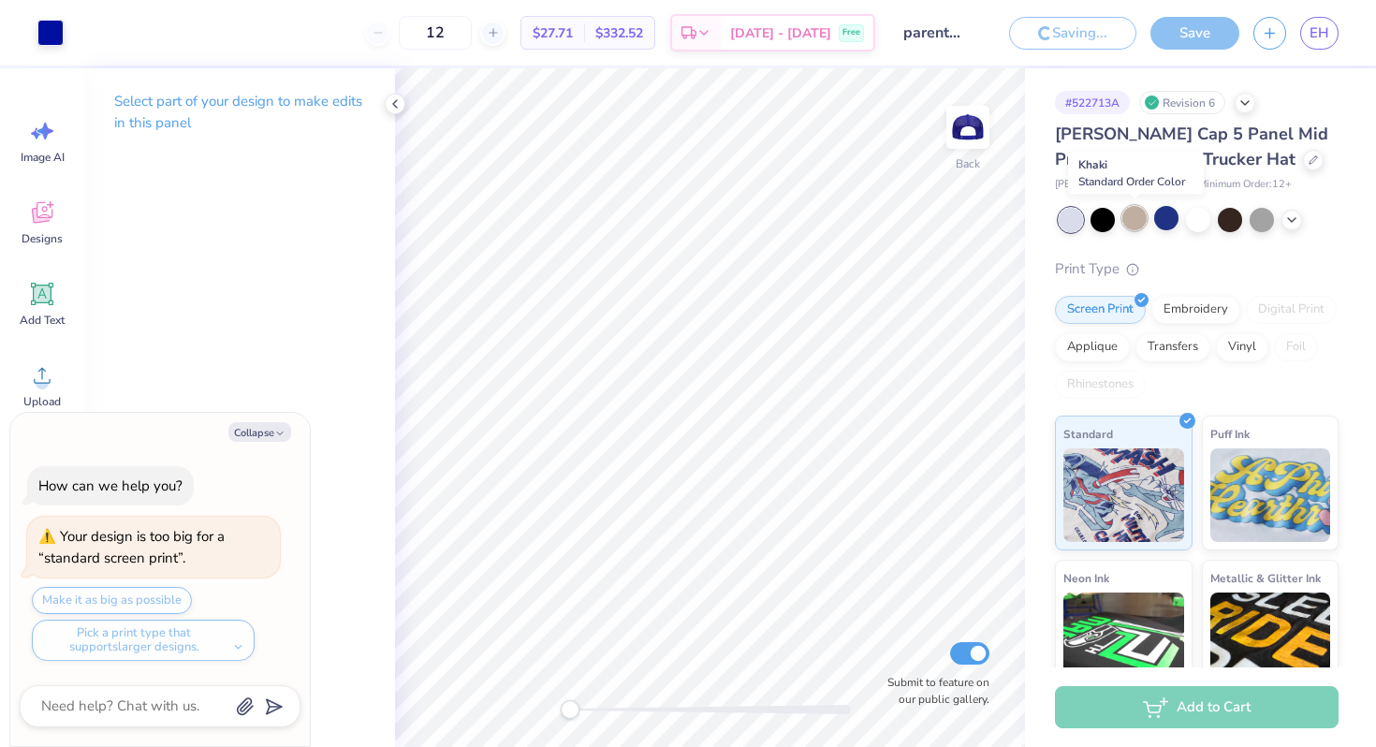
click at [1131, 226] on div at bounding box center [1134, 218] width 24 height 24
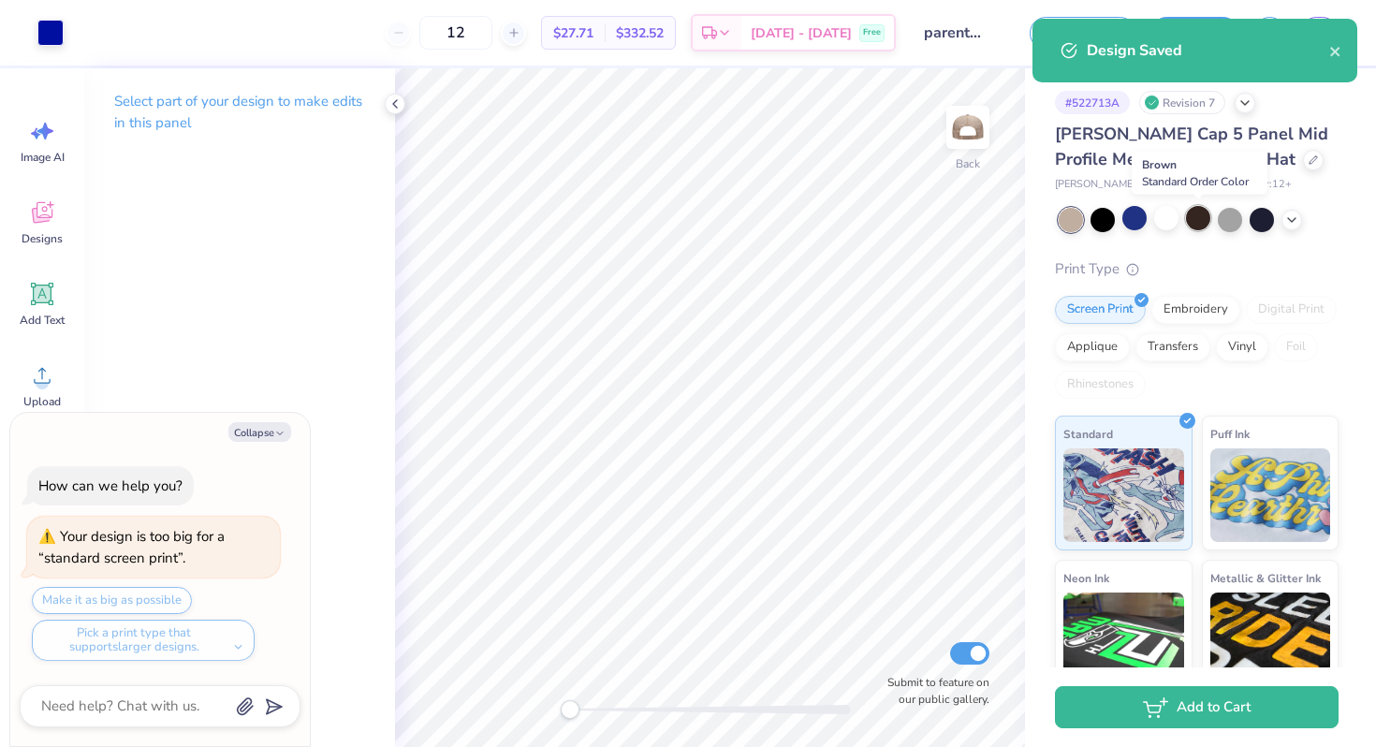
click at [1195, 218] on div at bounding box center [1198, 218] width 24 height 24
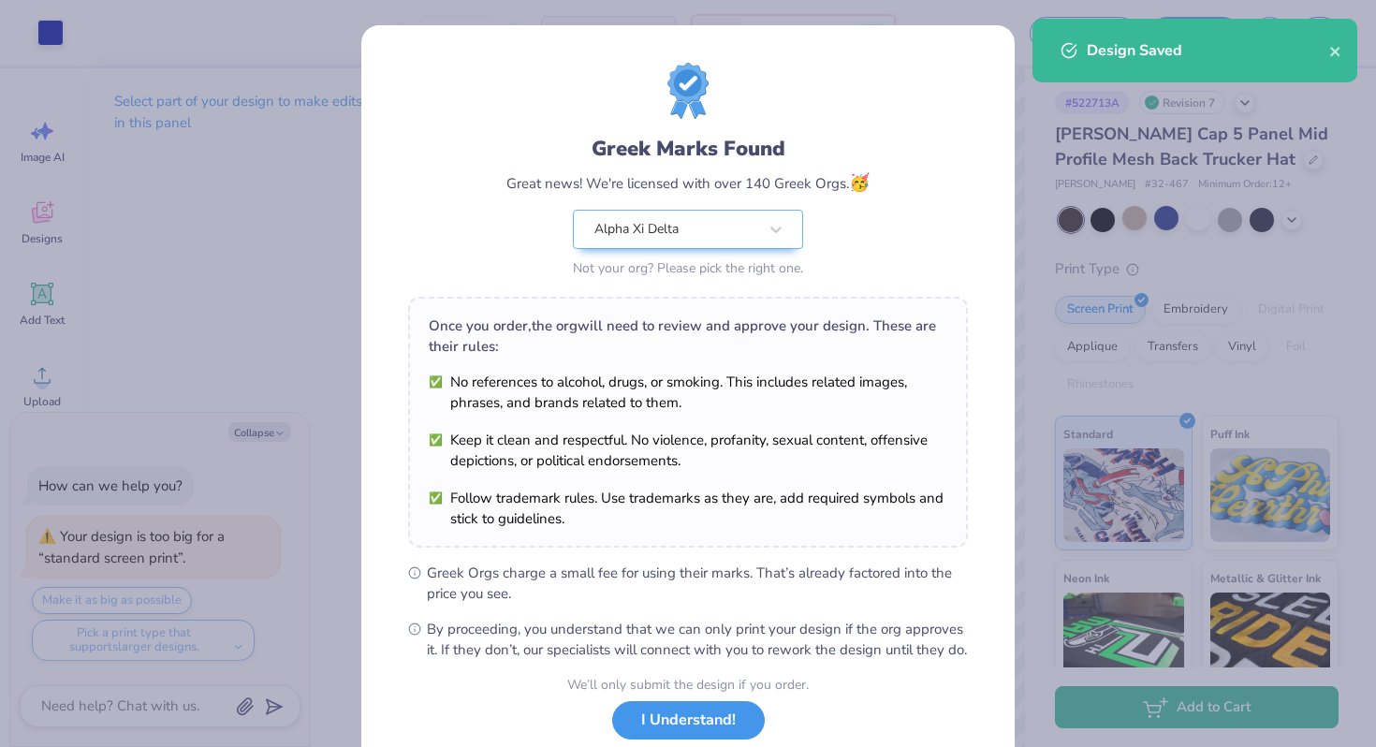
click at [724, 739] on button "I Understand!" at bounding box center [688, 720] width 153 height 38
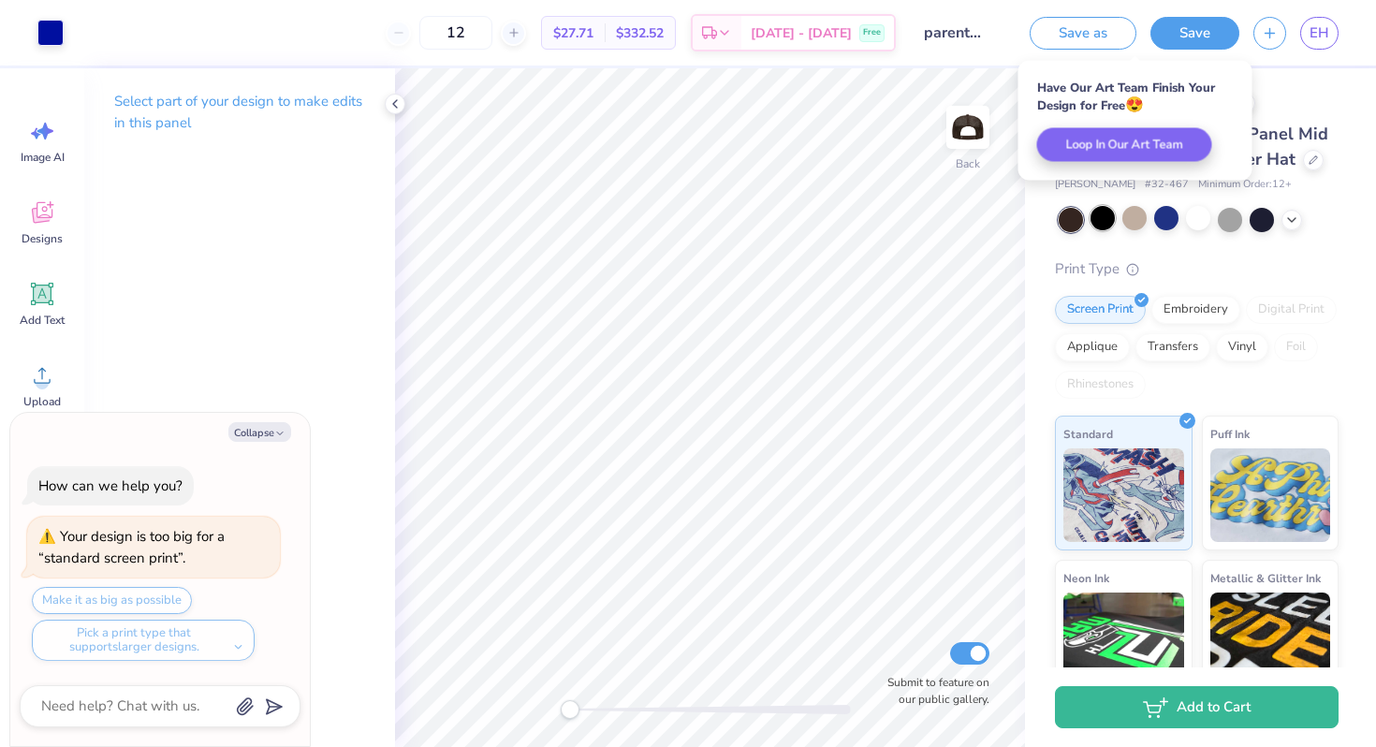
click at [1099, 225] on div at bounding box center [1103, 218] width 24 height 24
click at [1190, 212] on div at bounding box center [1198, 218] width 24 height 24
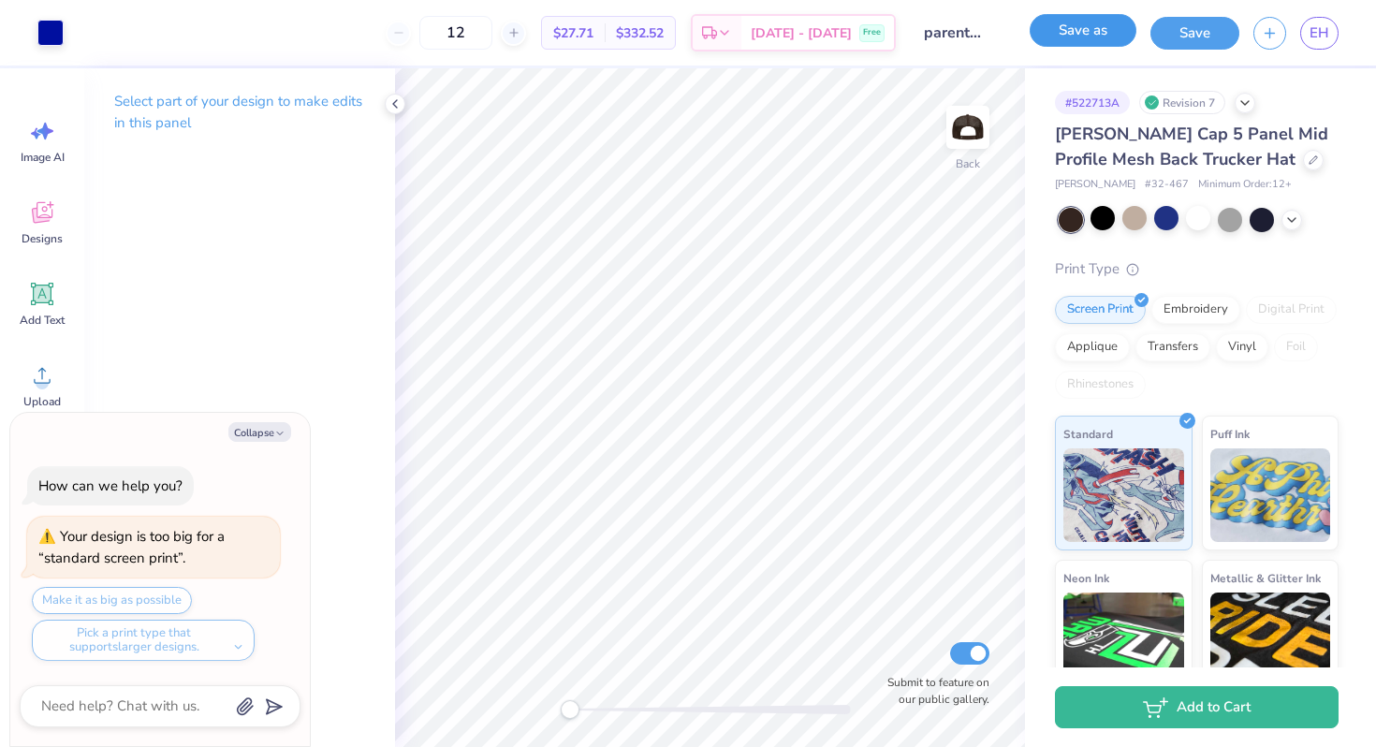
click at [1105, 31] on button "Save as" at bounding box center [1083, 30] width 107 height 33
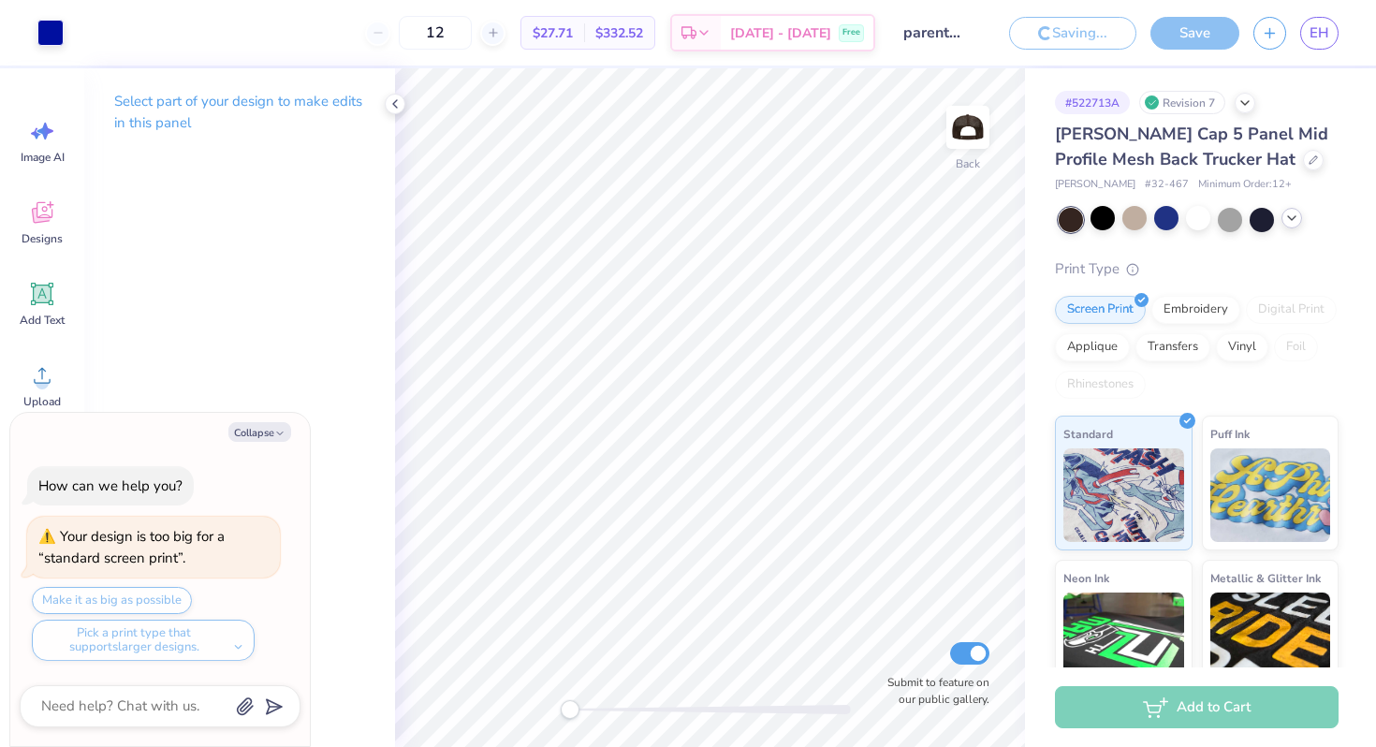
click at [1294, 216] on icon at bounding box center [1291, 218] width 15 height 15
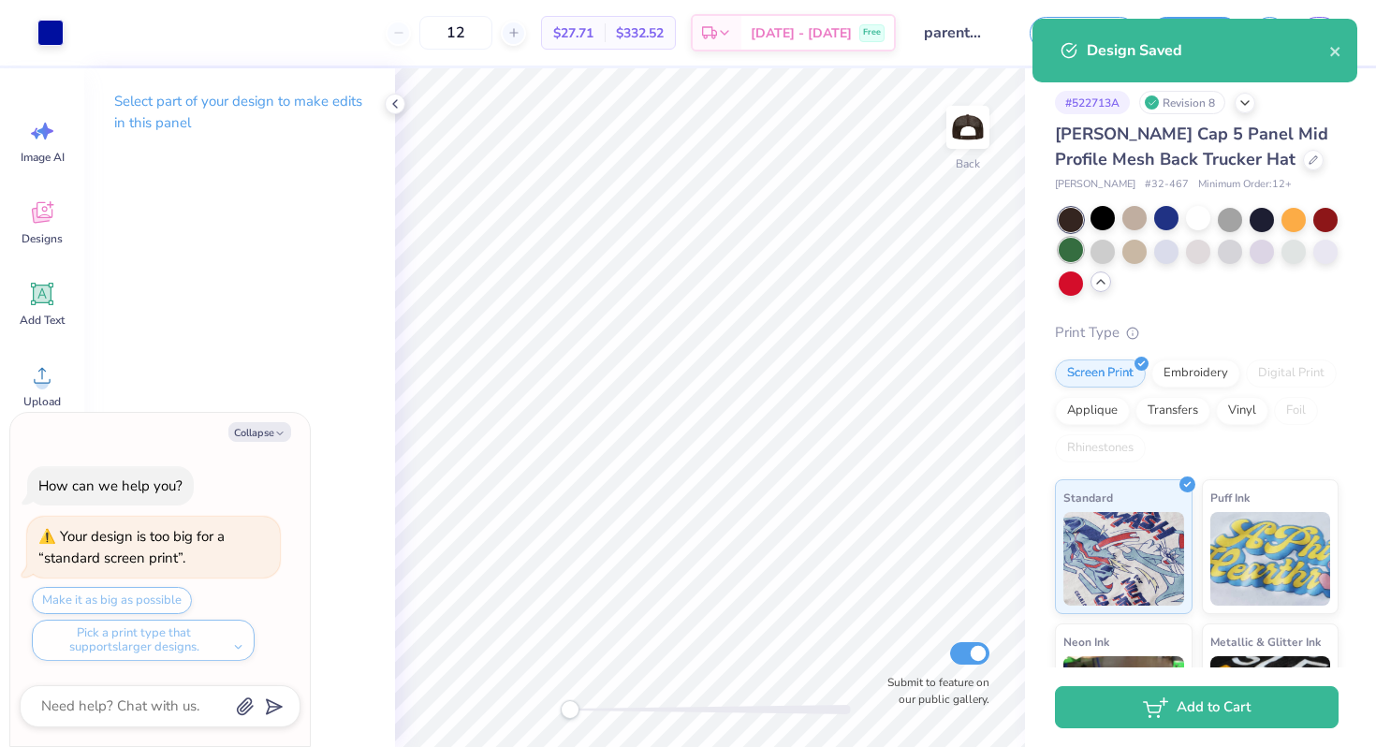
click at [1076, 251] on div at bounding box center [1071, 250] width 24 height 24
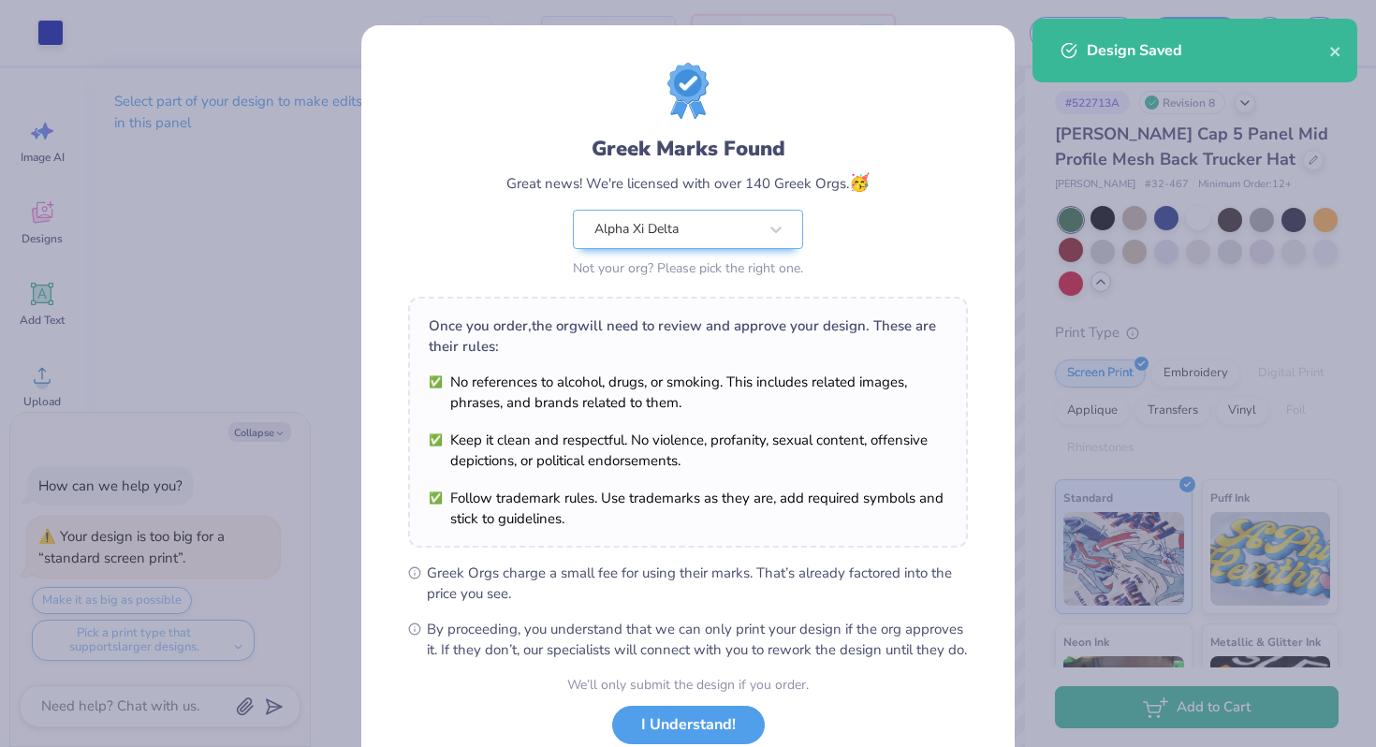
click at [727, 719] on div "We’ll only submit the design if you order. I Understand! No Greek marks in your…" at bounding box center [688, 734] width 242 height 118
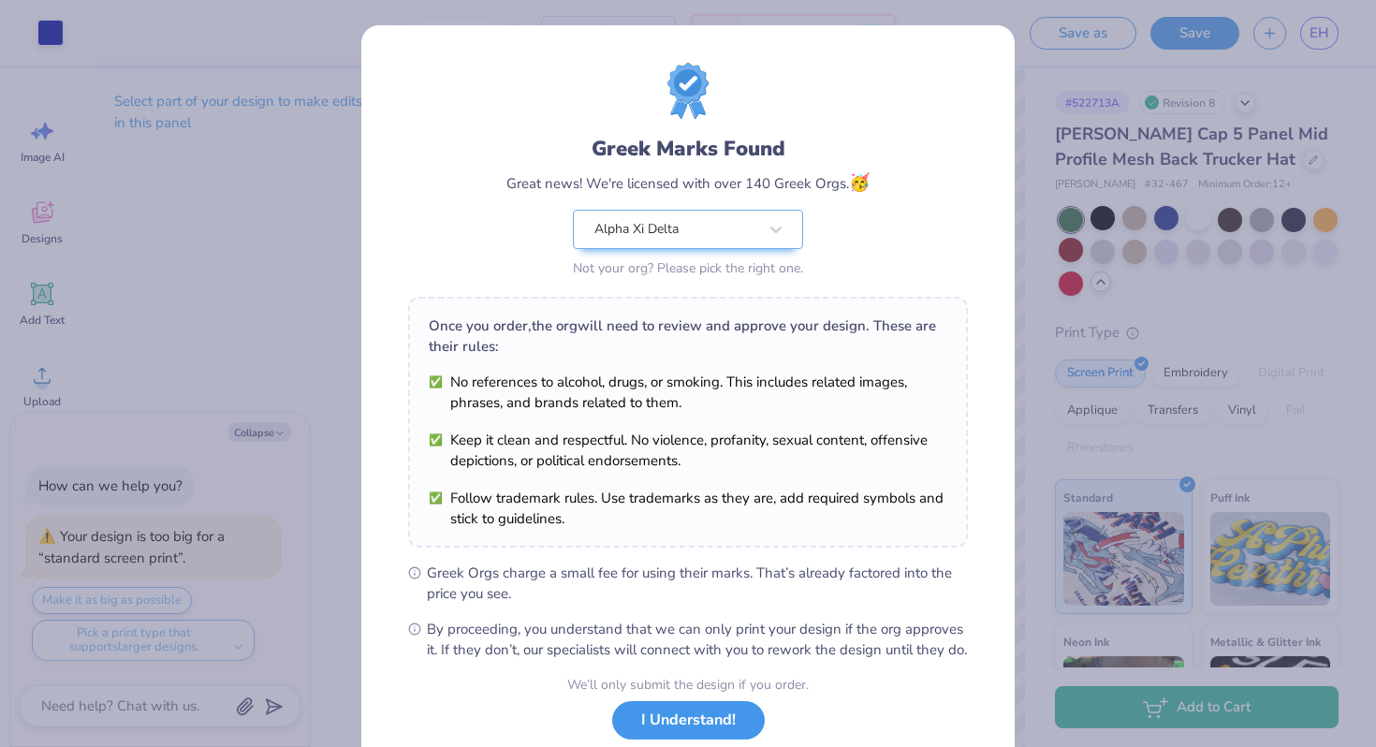
click at [742, 731] on button "I Understand!" at bounding box center [688, 720] width 153 height 38
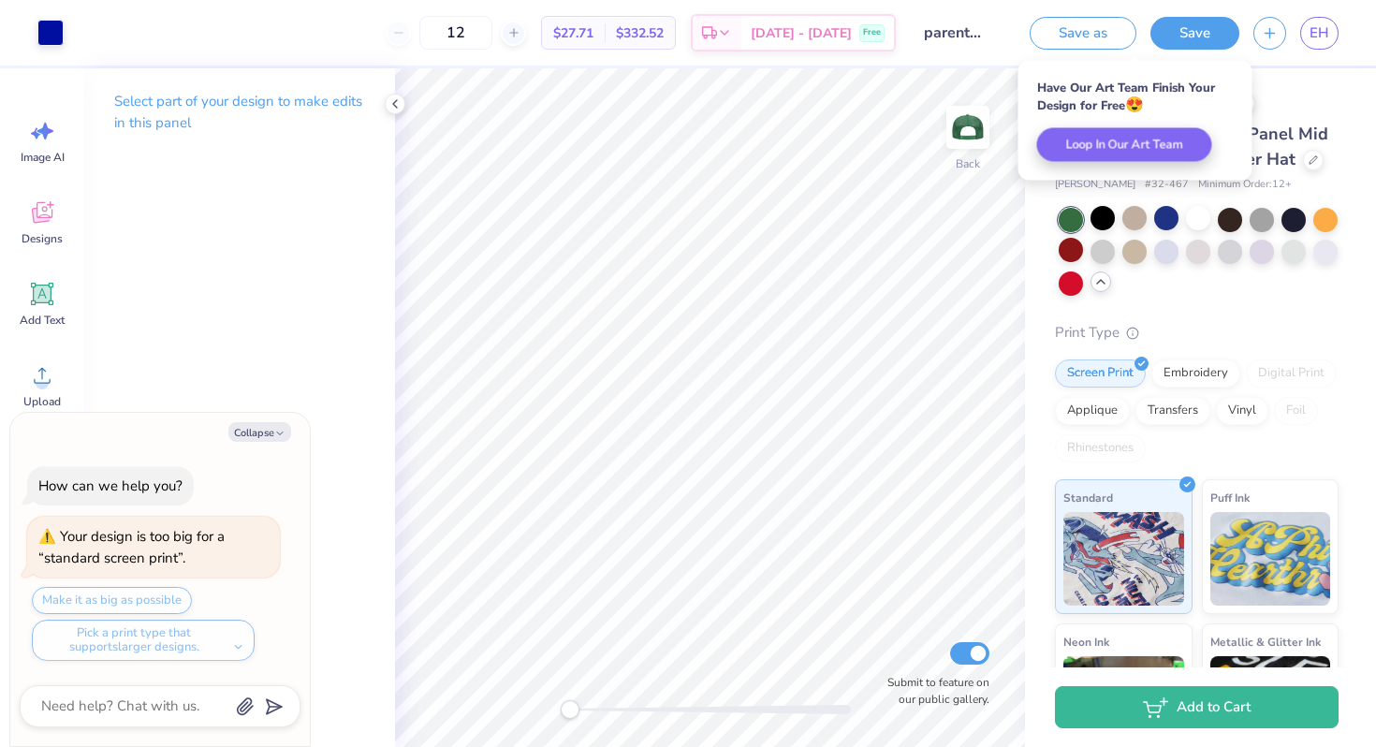
click at [1055, 279] on div at bounding box center [1197, 252] width 284 height 88
click at [1067, 282] on div at bounding box center [1071, 282] width 24 height 24
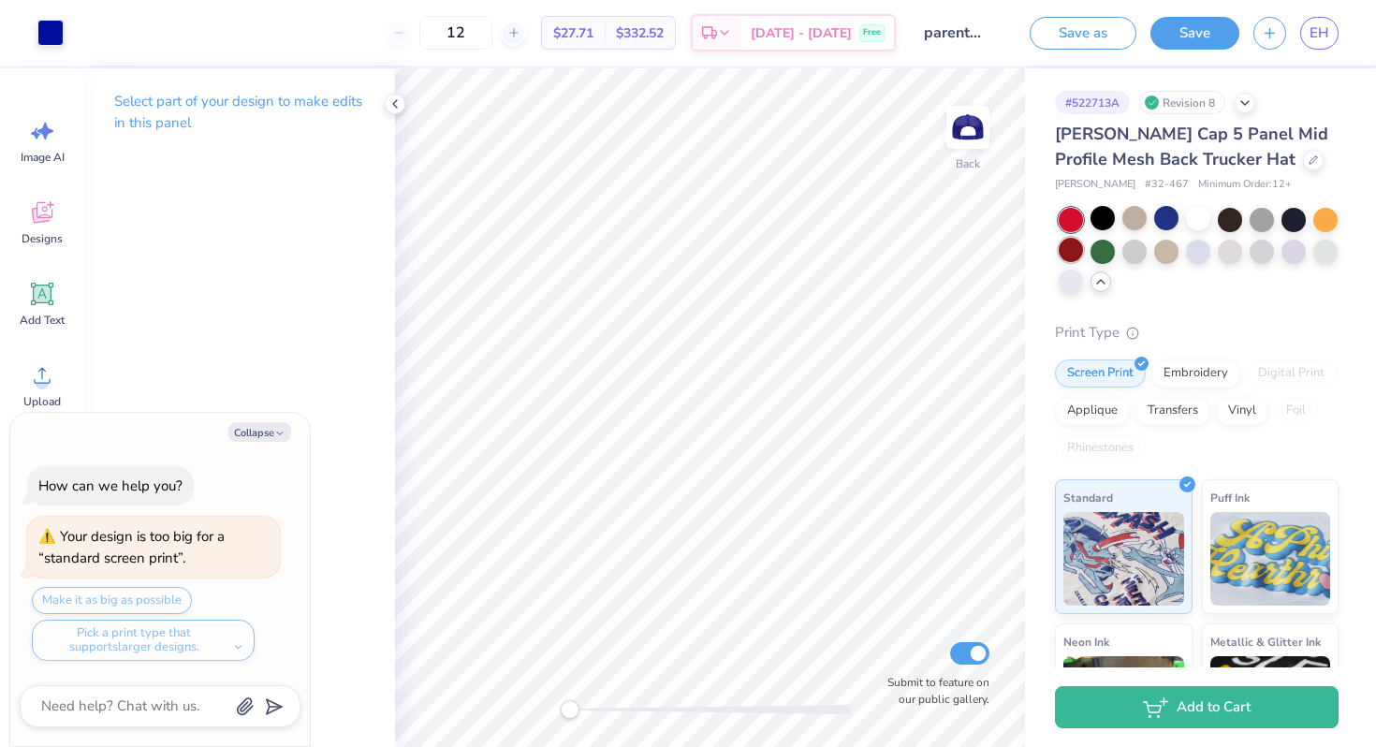
click at [1065, 264] on div at bounding box center [1199, 252] width 280 height 88
click at [1073, 256] on div at bounding box center [1071, 250] width 24 height 24
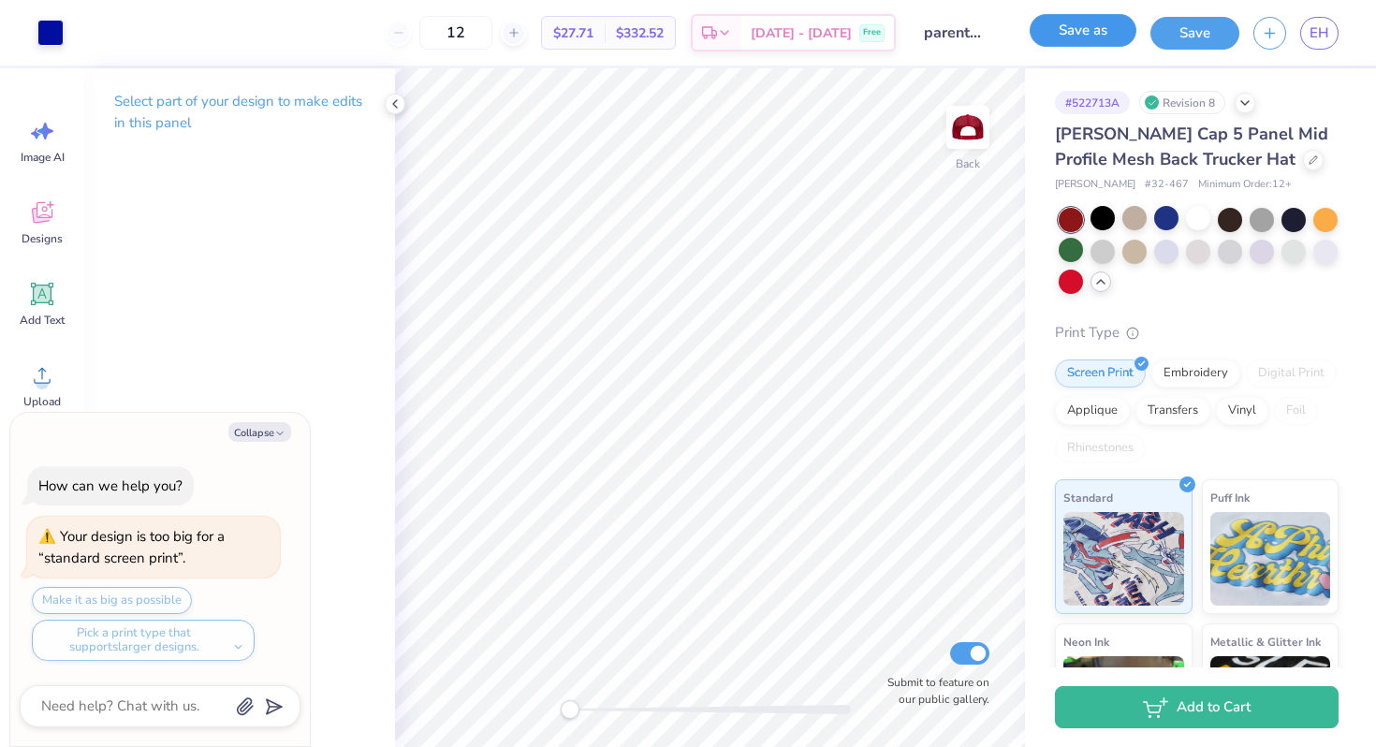
click at [1082, 32] on button "Save as" at bounding box center [1083, 30] width 107 height 33
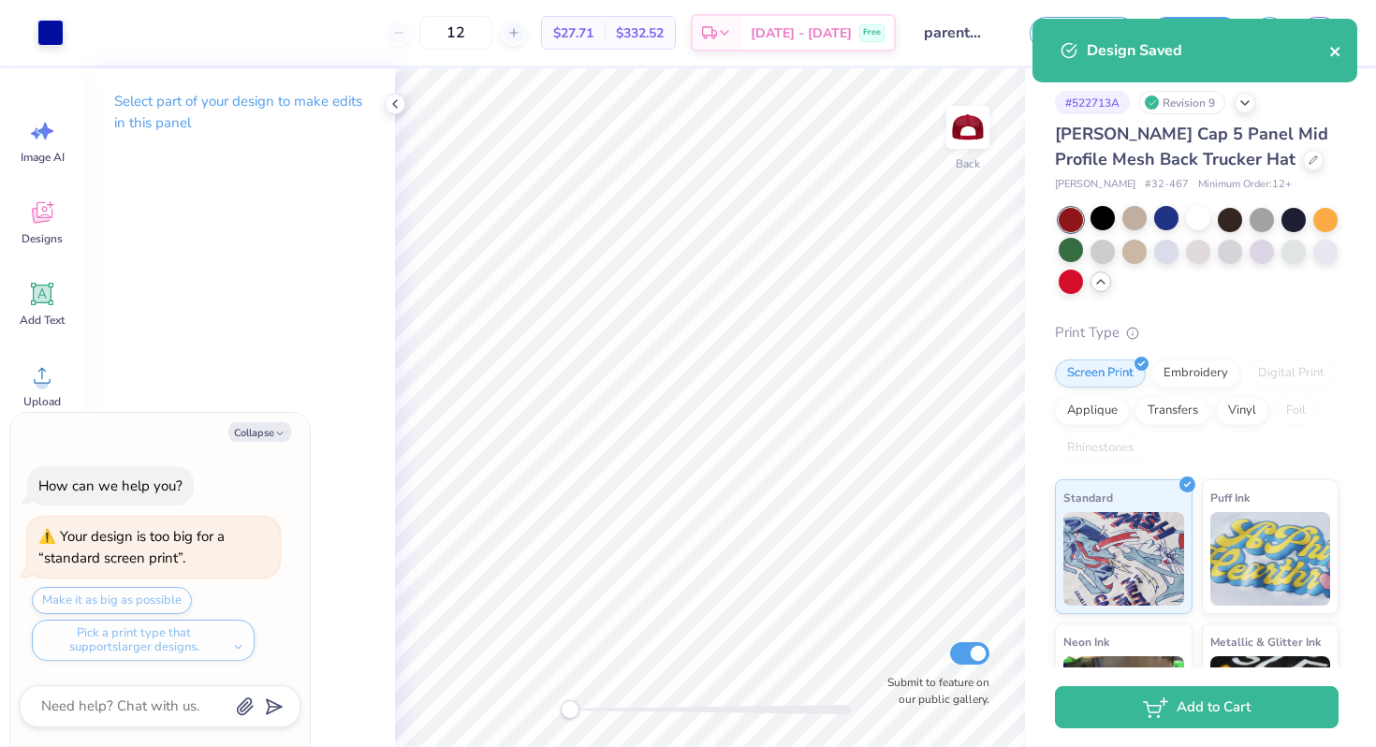
click at [1338, 51] on icon "close" at bounding box center [1335, 51] width 13 height 15
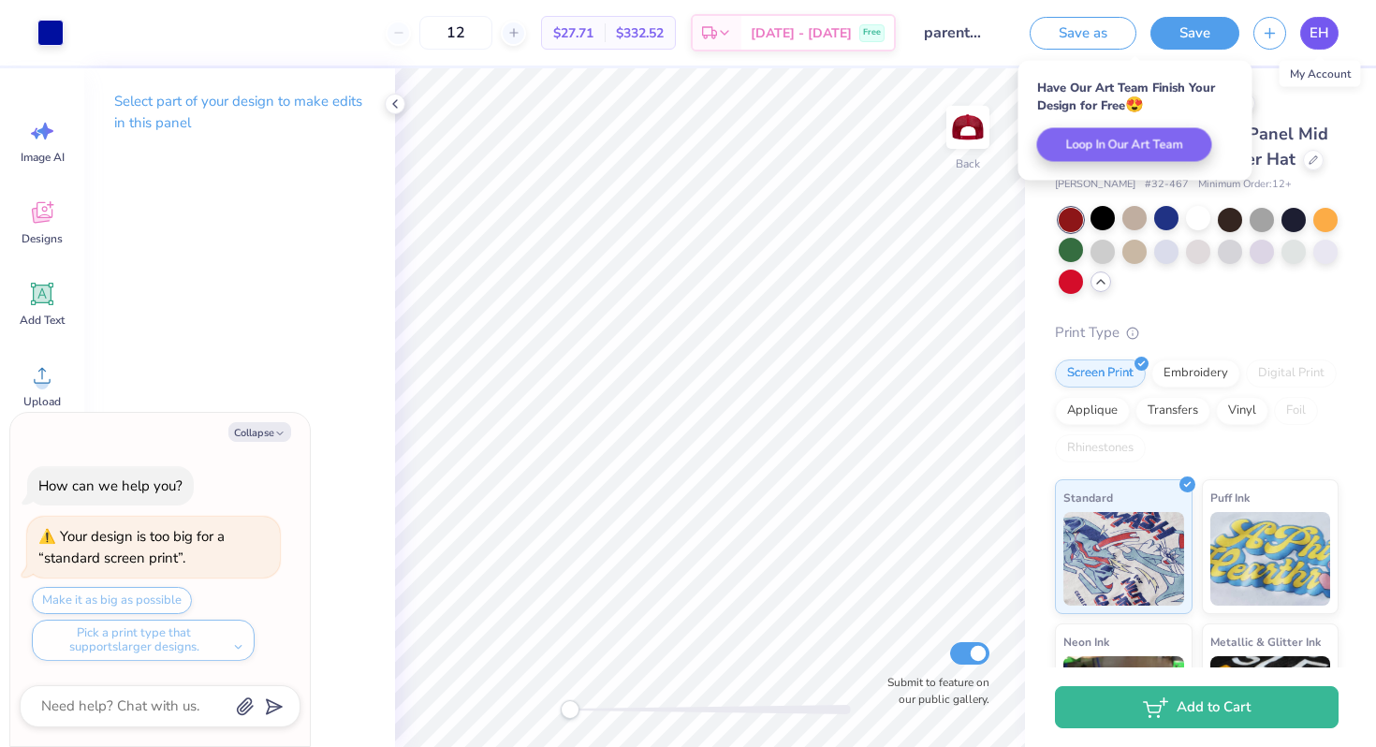
click at [1321, 34] on span "EH" at bounding box center [1320, 33] width 20 height 22
type textarea "x"
